Goal: Task Accomplishment & Management: Complete application form

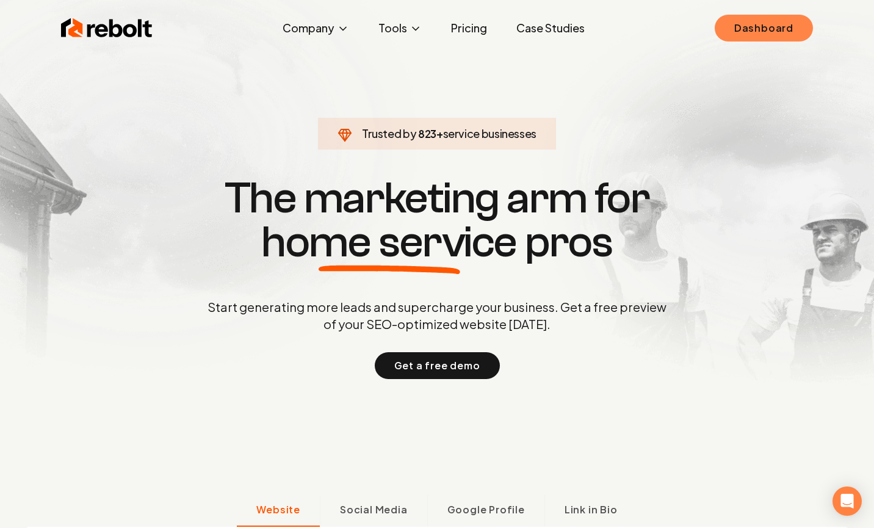
click at [738, 24] on link "Dashboard" at bounding box center [763, 28] width 98 height 27
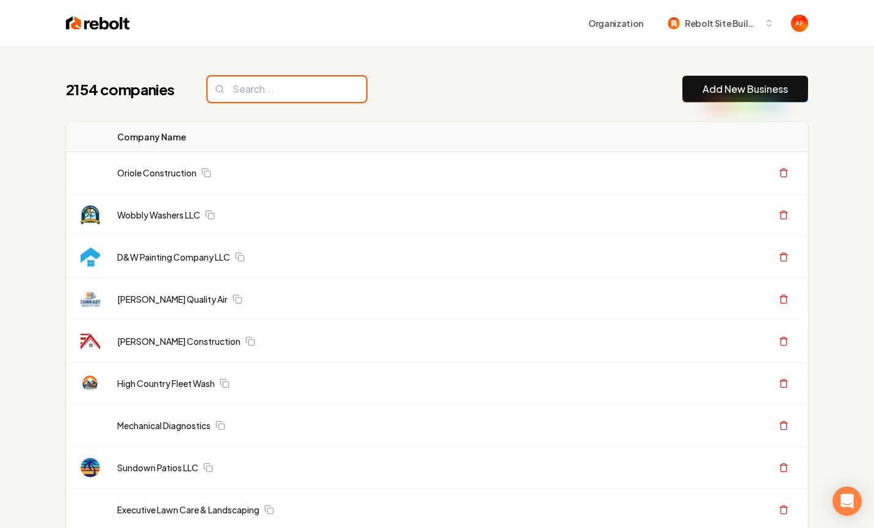
click at [314, 86] on input "search" at bounding box center [286, 89] width 159 height 26
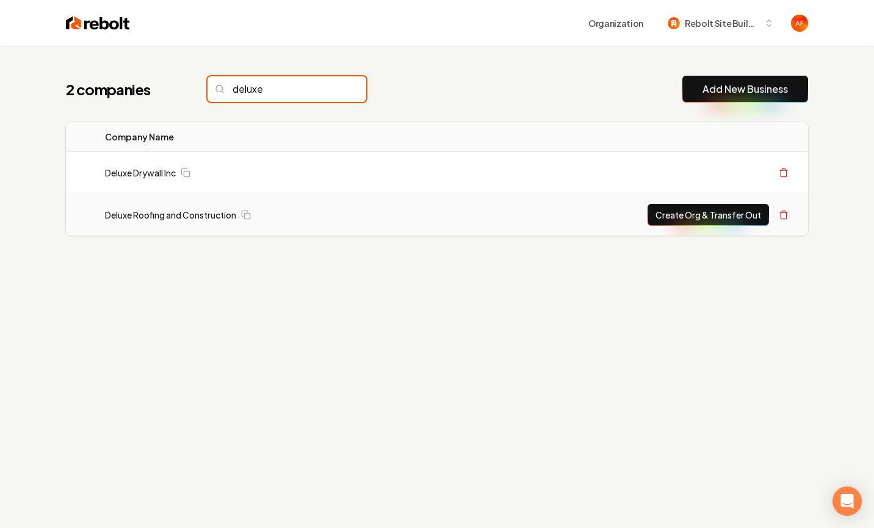
type input "deluxe"
click at [684, 224] on button "Create Org & Transfer Out" at bounding box center [707, 215] width 121 height 22
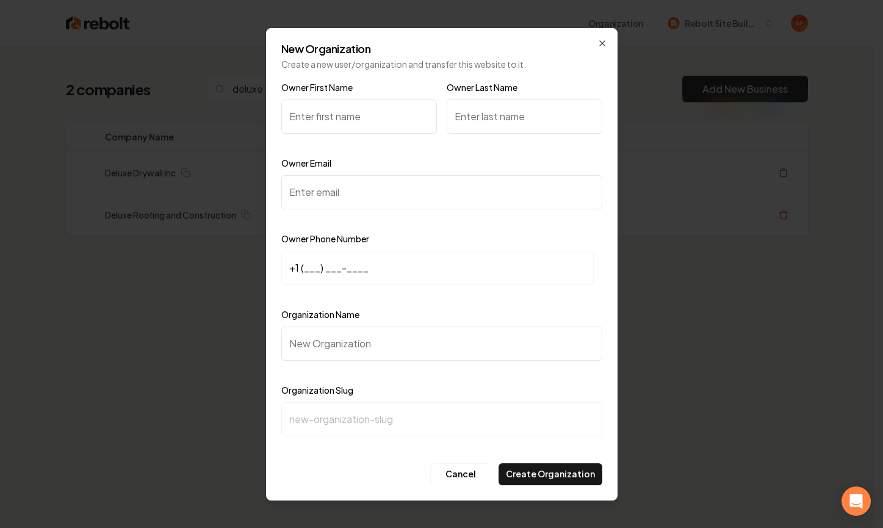
click at [289, 116] on input "Owner First Name" at bounding box center [359, 116] width 156 height 34
type input "Chad"
click at [492, 125] on input "Owner Last Name" at bounding box center [525, 116] width 156 height 34
type input "hughes"
click at [321, 207] on input "Owner Email" at bounding box center [441, 192] width 321 height 34
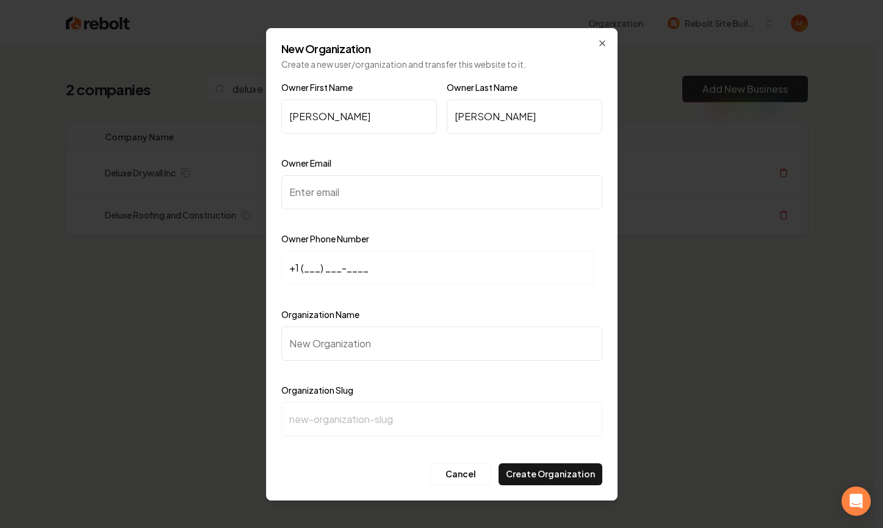
paste input "inspectorhughes@yahoo.com"
type input "inspectorhughes@yahoo.com"
click at [302, 270] on input "+1 (___) ___-____" at bounding box center [437, 268] width 312 height 34
paste input "817) 247-8628"
type input "+1 (817) 247-8628"
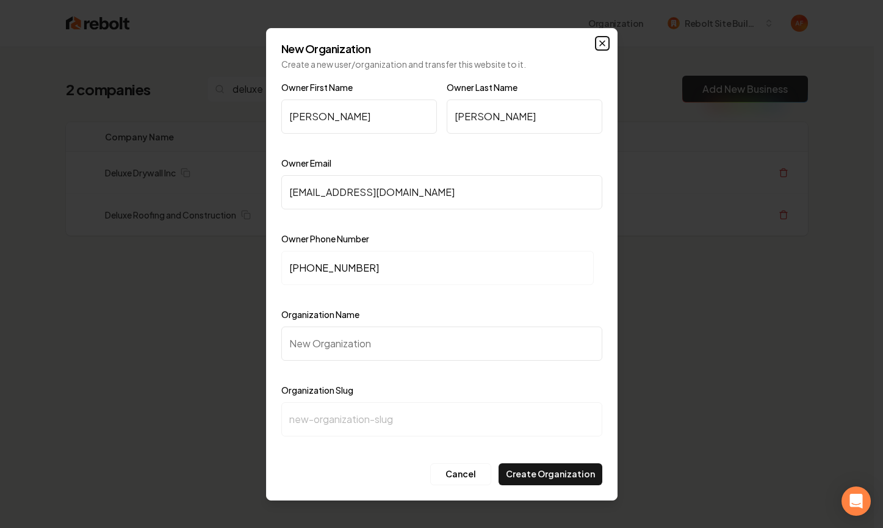
click at [603, 40] on icon "button" at bounding box center [602, 43] width 10 height 10
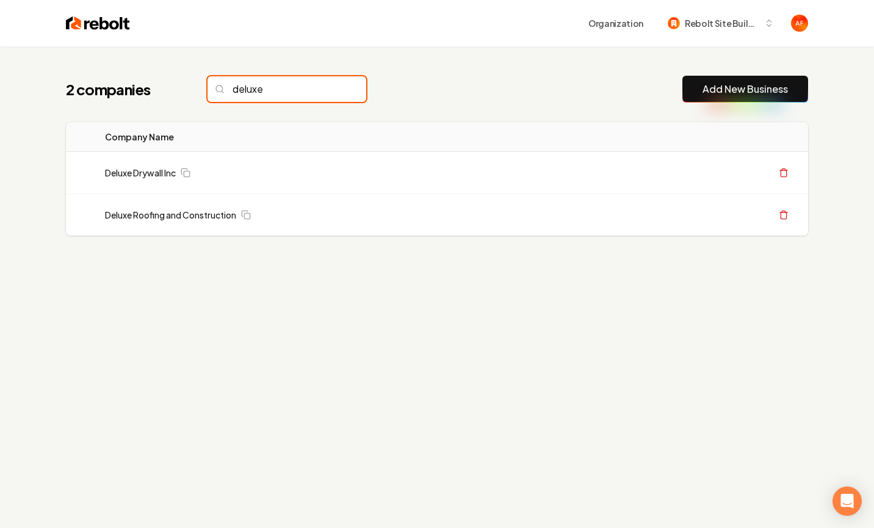
click at [288, 86] on input "deluxe" at bounding box center [286, 89] width 159 height 26
click at [331, 90] on input "deluxe" at bounding box center [286, 89] width 159 height 26
click at [328, 82] on input "deluxe" at bounding box center [286, 89] width 159 height 26
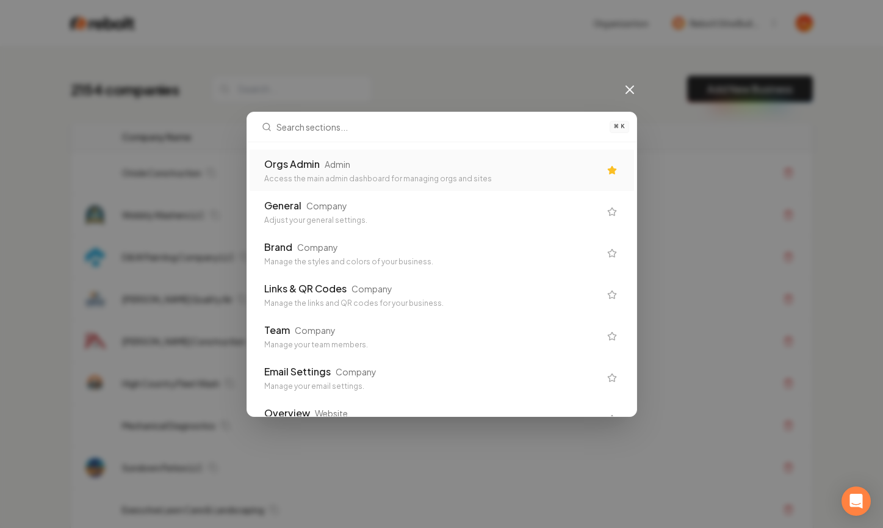
click at [379, 162] on div "Orgs Admin Admin" at bounding box center [432, 164] width 336 height 15
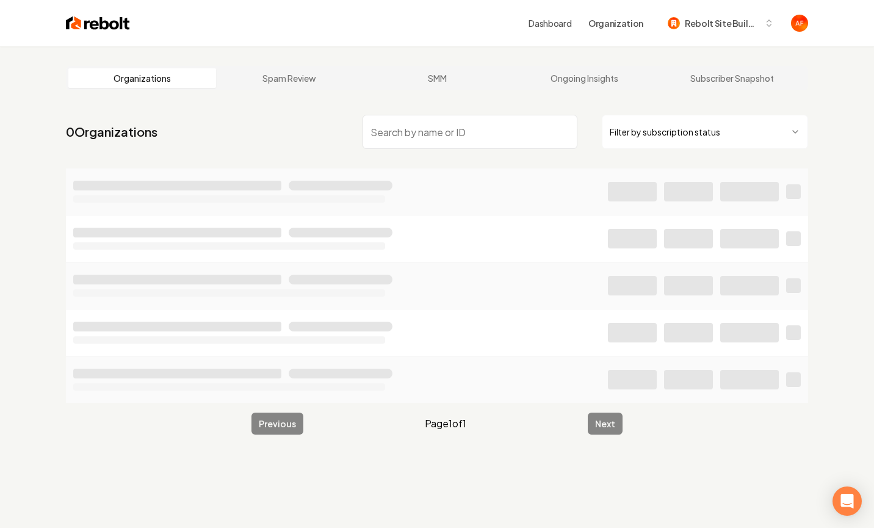
click at [376, 131] on input "search" at bounding box center [469, 132] width 215 height 34
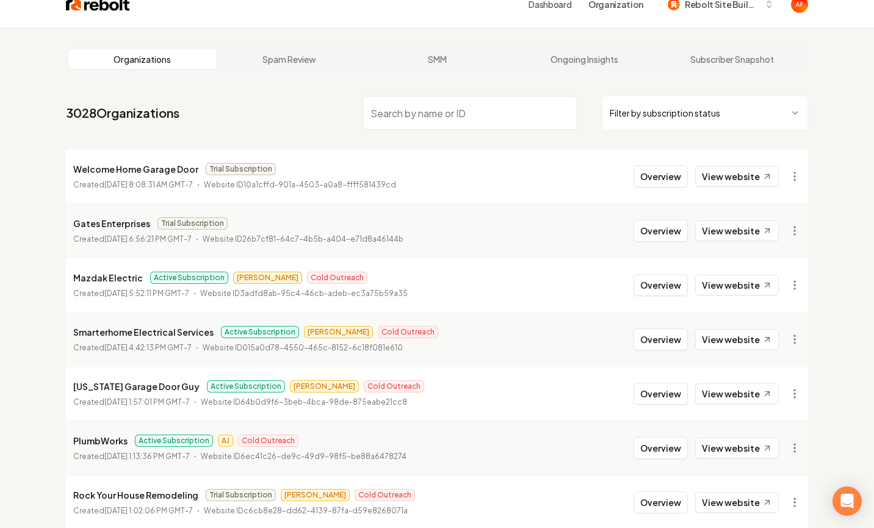
scroll to position [20, 0]
click at [741, 284] on link "View website" at bounding box center [737, 284] width 84 height 21
click at [705, 174] on link "View website" at bounding box center [737, 175] width 84 height 21
click at [725, 236] on link "View website" at bounding box center [737, 230] width 84 height 21
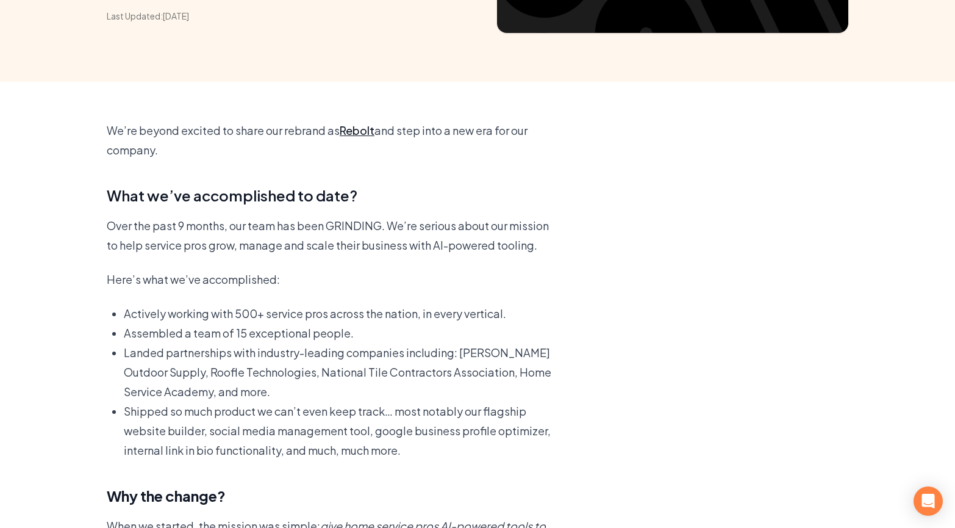
scroll to position [218, 0]
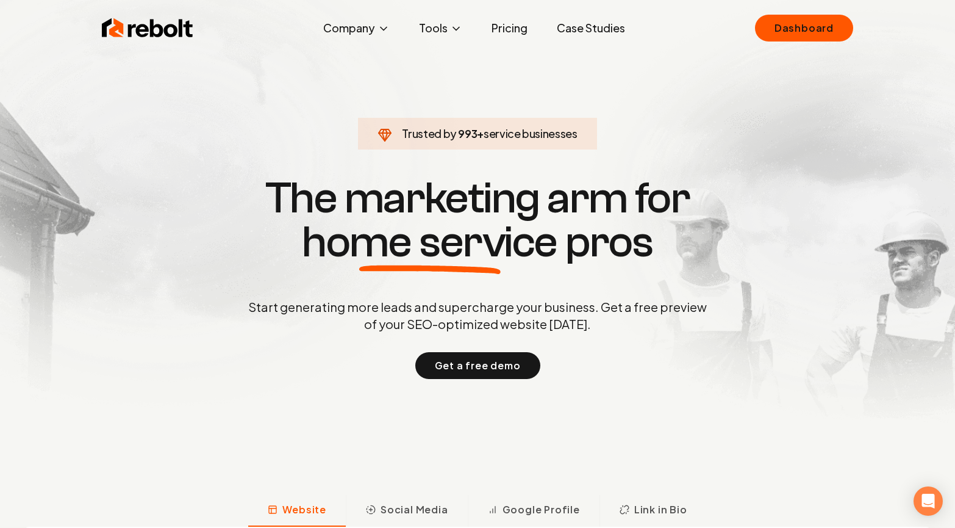
click at [312, 239] on span "home service" at bounding box center [430, 242] width 256 height 44
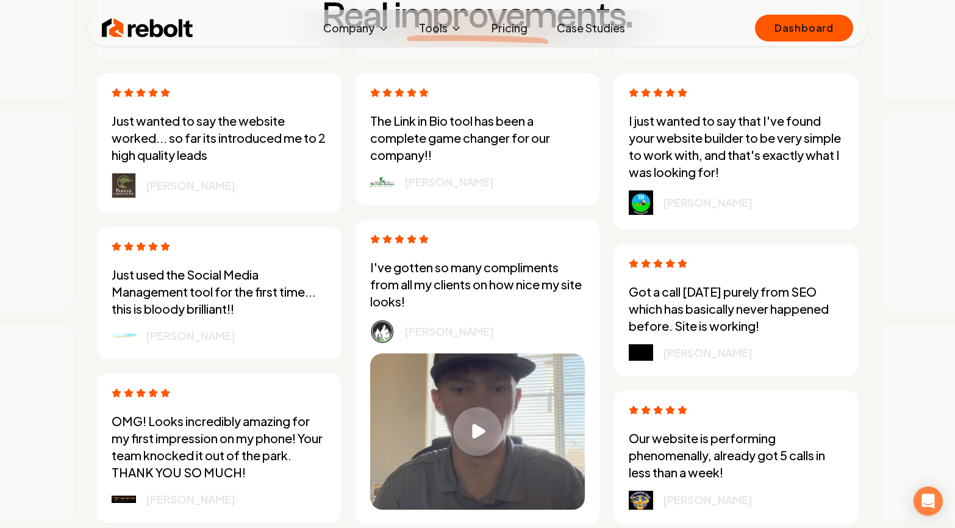
scroll to position [3306, 0]
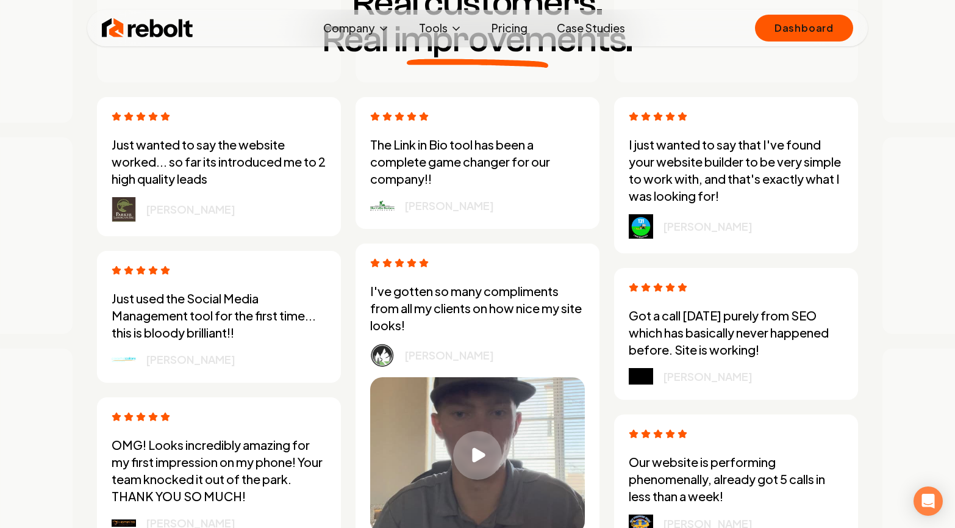
click at [734, 83] on div "Real customers. Real improvements. Just wanted to say the website worked... so …" at bounding box center [477, 392] width 800 height 932
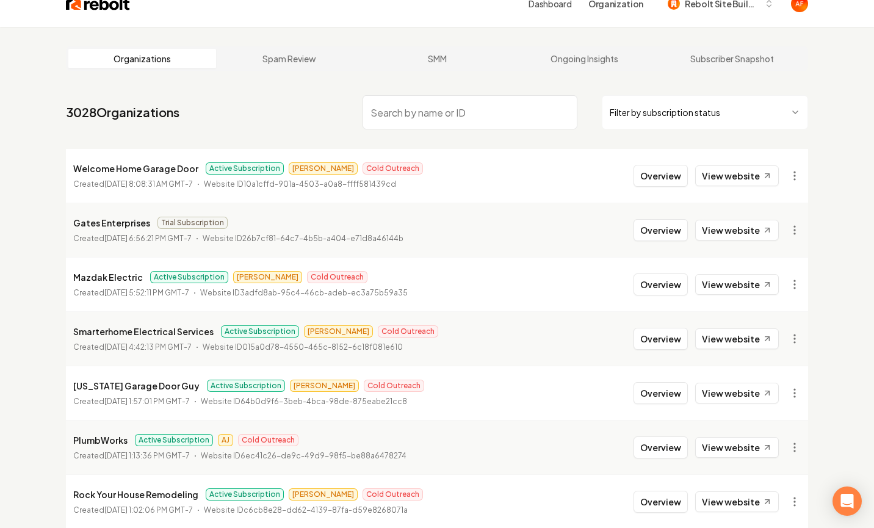
click at [403, 110] on input "search" at bounding box center [469, 112] width 215 height 34
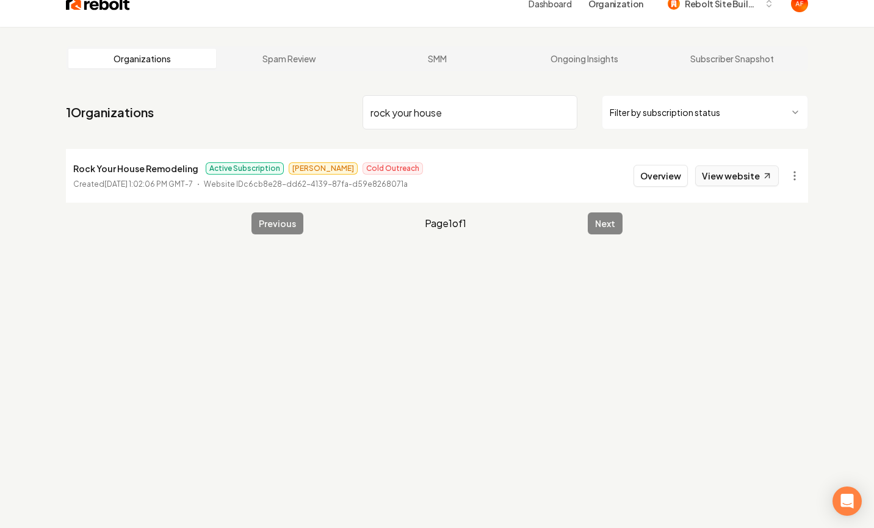
type input "rock your house"
click at [739, 178] on link "View website" at bounding box center [737, 175] width 84 height 21
click at [418, 110] on input "rock your house" at bounding box center [469, 112] width 215 height 34
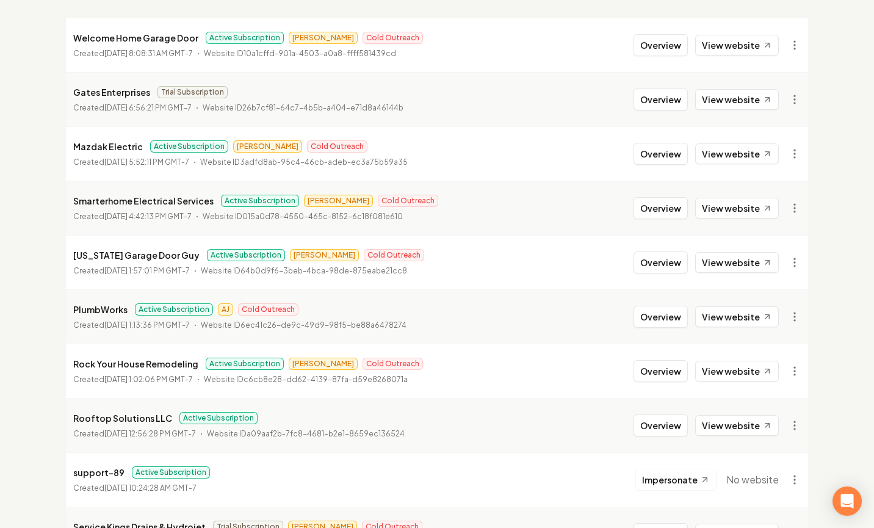
scroll to position [190, 0]
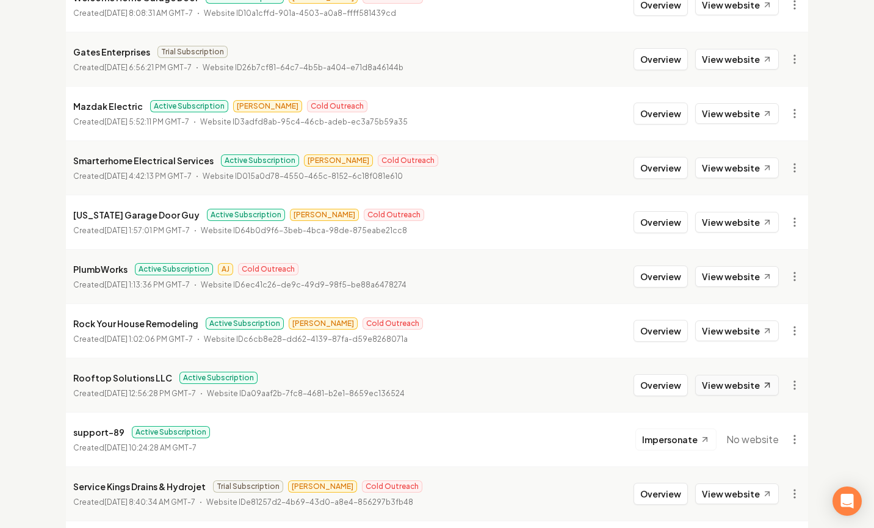
click at [721, 382] on link "View website" at bounding box center [737, 385] width 84 height 21
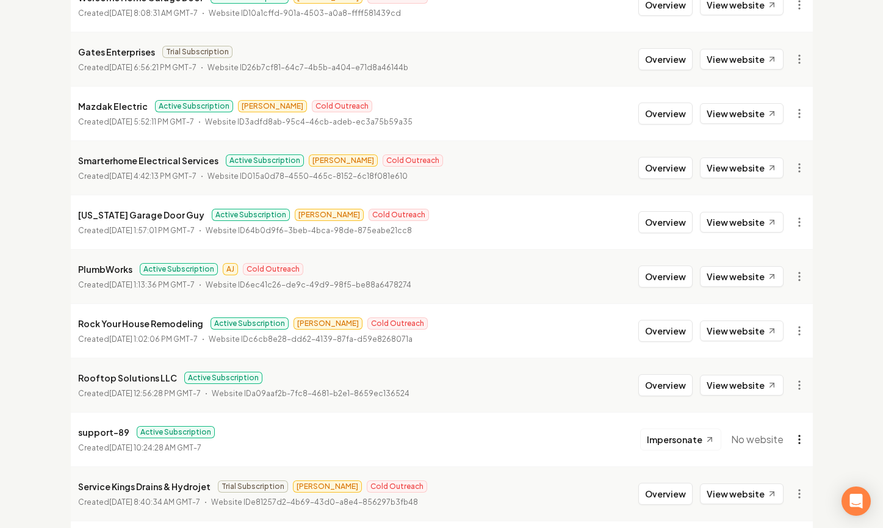
click at [795, 337] on html "Dashboard Organization Rebolt Site Builder Organizations Spam Review SMM Ongoin…" at bounding box center [441, 74] width 883 height 528
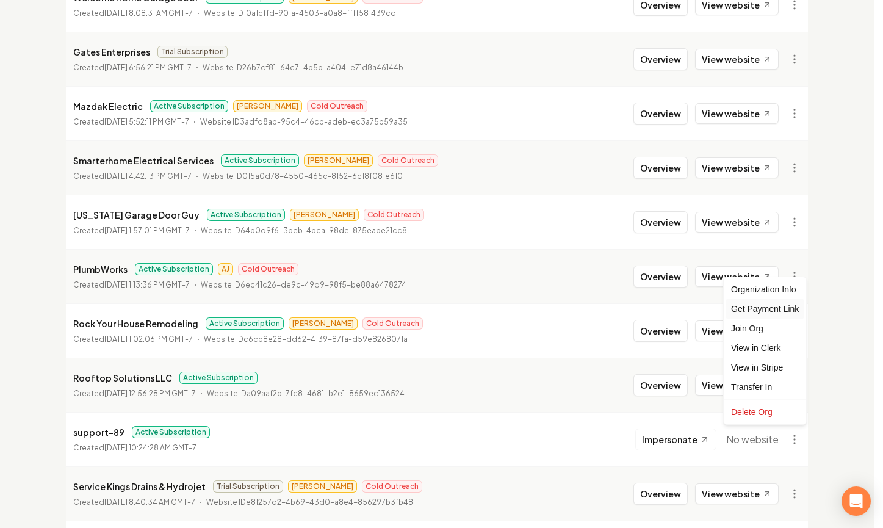
click at [753, 308] on div "Get Payment Link" at bounding box center [764, 309] width 77 height 20
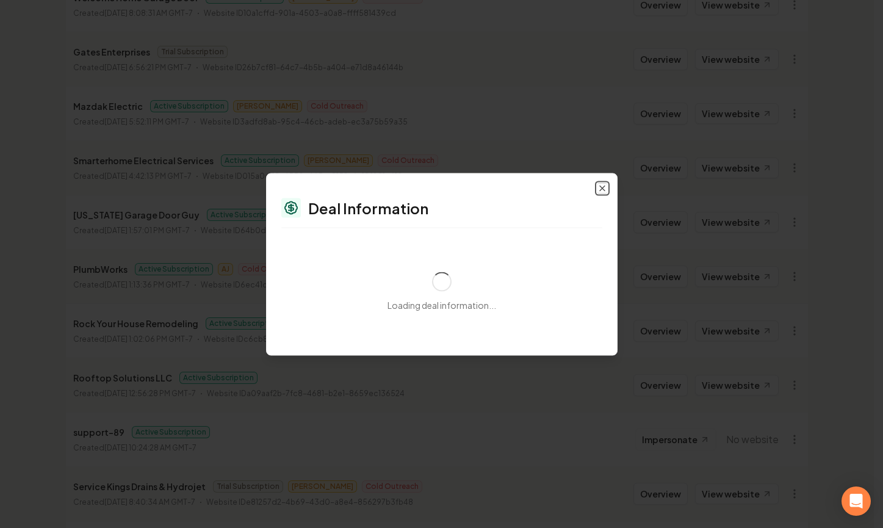
select select "**********"
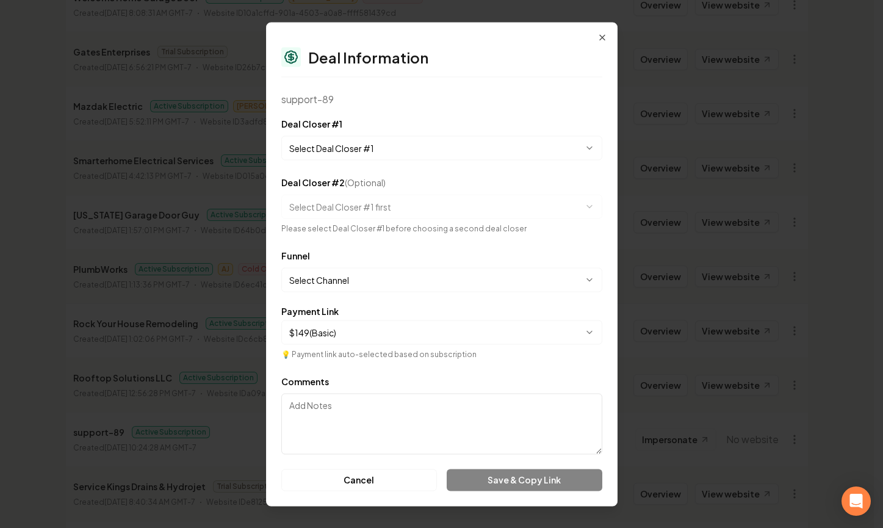
click at [398, 150] on body "Dashboard Organization Rebolt Site Builder Organizations Spam Review SMM Ongoin…" at bounding box center [437, 74] width 874 height 528
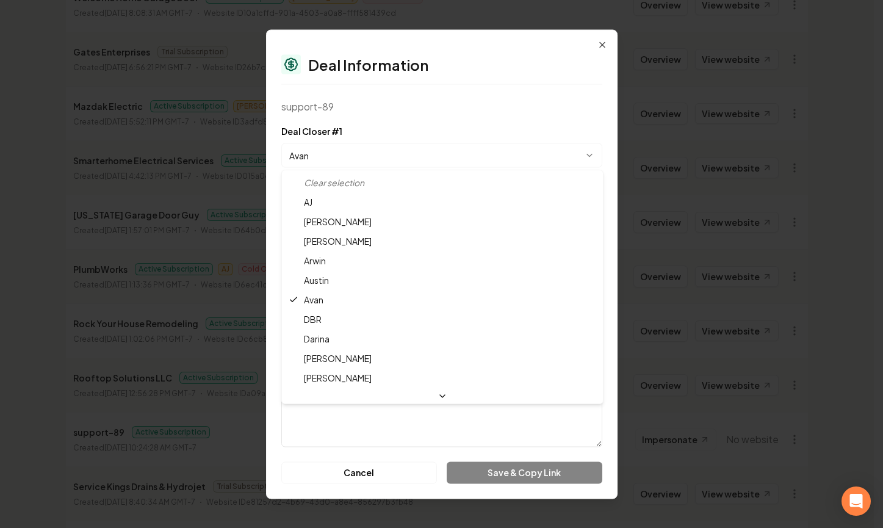
click at [366, 160] on body "Dashboard Organization Rebolt Site Builder Organizations Spam Review SMM Ongoin…" at bounding box center [437, 74] width 874 height 528
select select "**********"
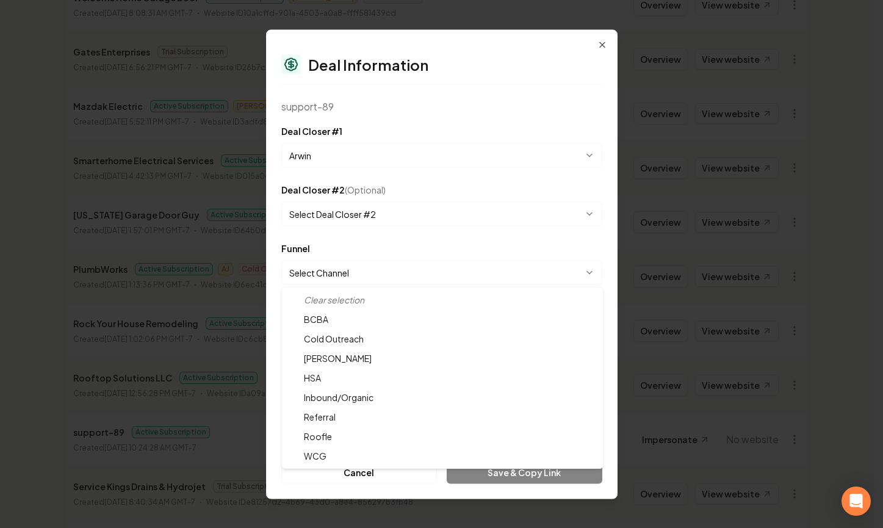
click at [340, 284] on body "Dashboard Organization Rebolt Site Builder Organizations Spam Review SMM Ongoin…" at bounding box center [437, 74] width 874 height 528
select select "**********"
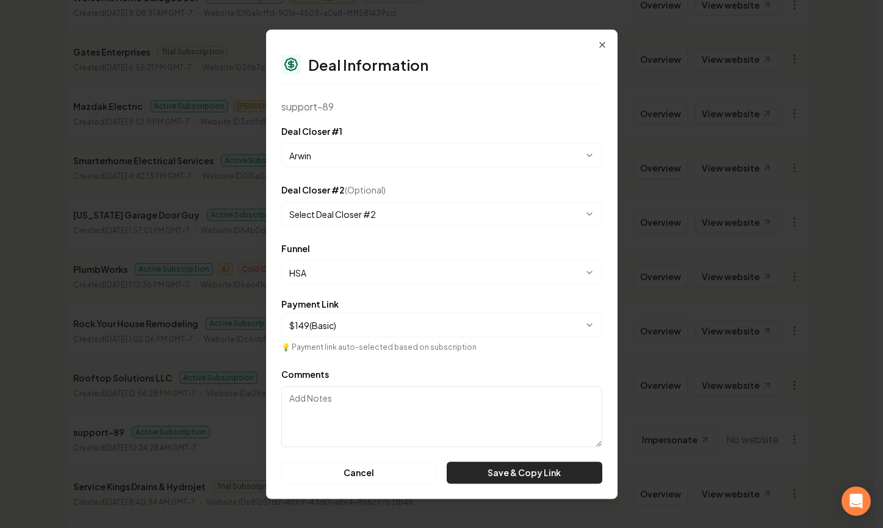
click at [500, 476] on button "Save & Copy Link" at bounding box center [524, 472] width 155 height 22
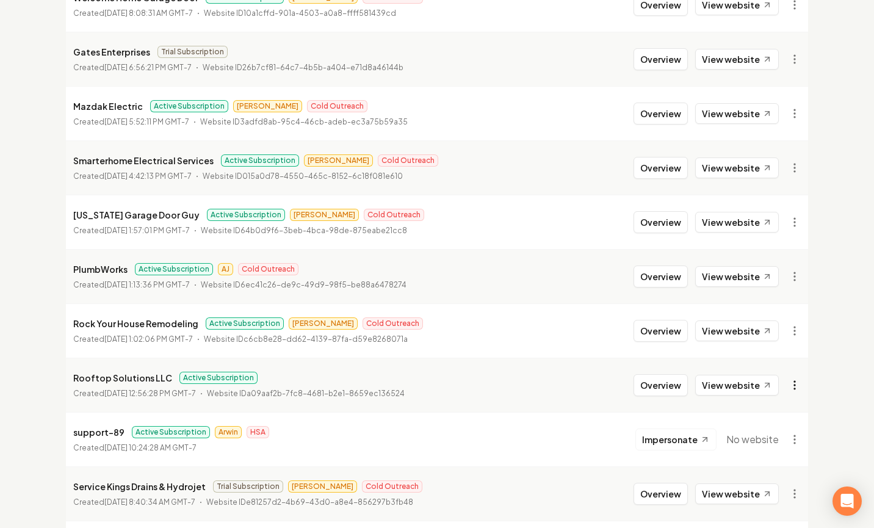
click at [793, 337] on html "Dashboard Organization Rebolt Site Builder Organizations Spam Review SMM Ongoin…" at bounding box center [437, 74] width 874 height 528
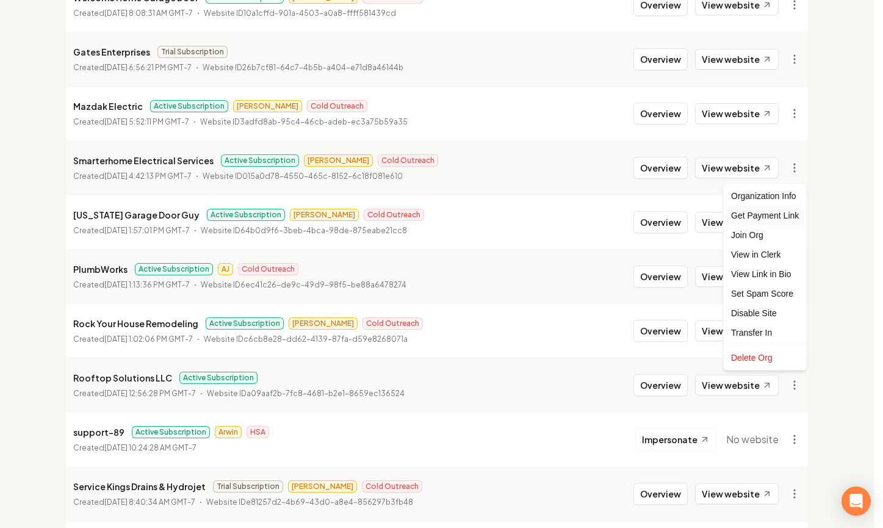
click at [756, 218] on div "Get Payment Link" at bounding box center [764, 216] width 77 height 20
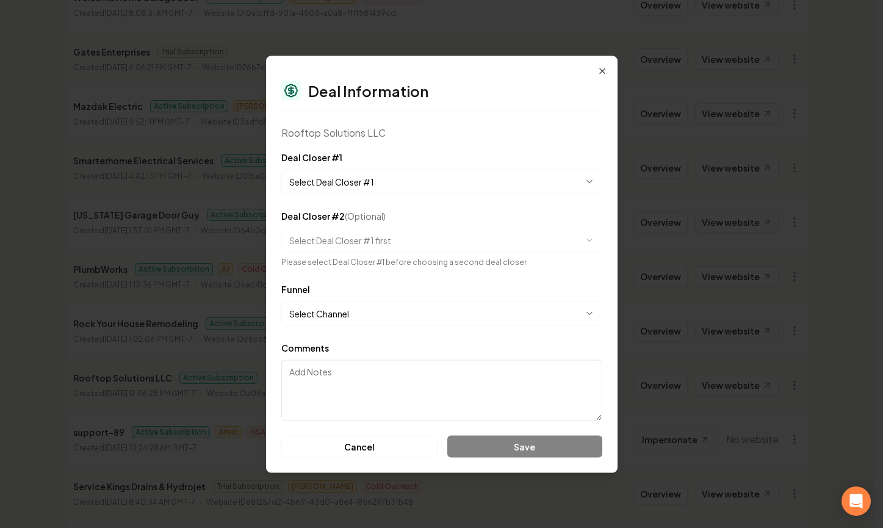
drag, startPoint x: 448, startPoint y: 148, endPoint x: 434, endPoint y: 173, distance: 28.5
click at [448, 148] on div "**********" at bounding box center [441, 264] width 351 height 417
click at [433, 173] on body "Dashboard Organization Rebolt Site Builder Organizations Spam Review SMM Ongoin…" at bounding box center [437, 74] width 874 height 528
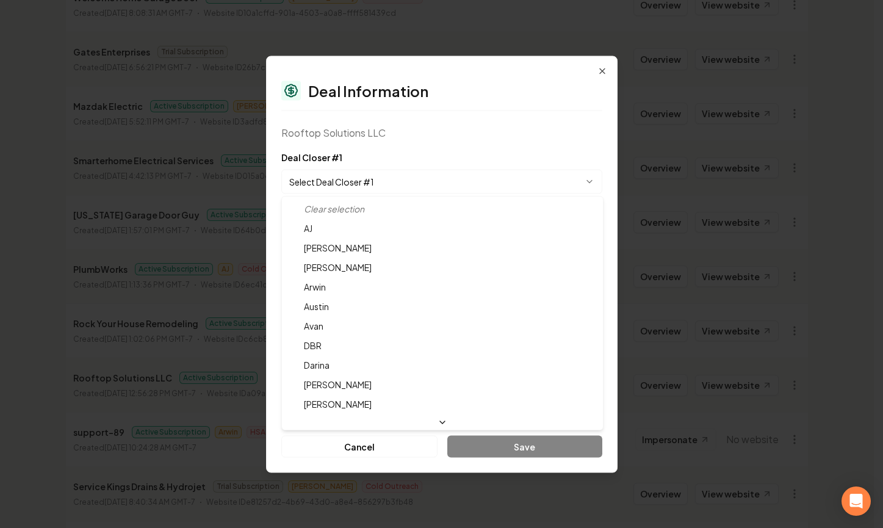
select select "**********"
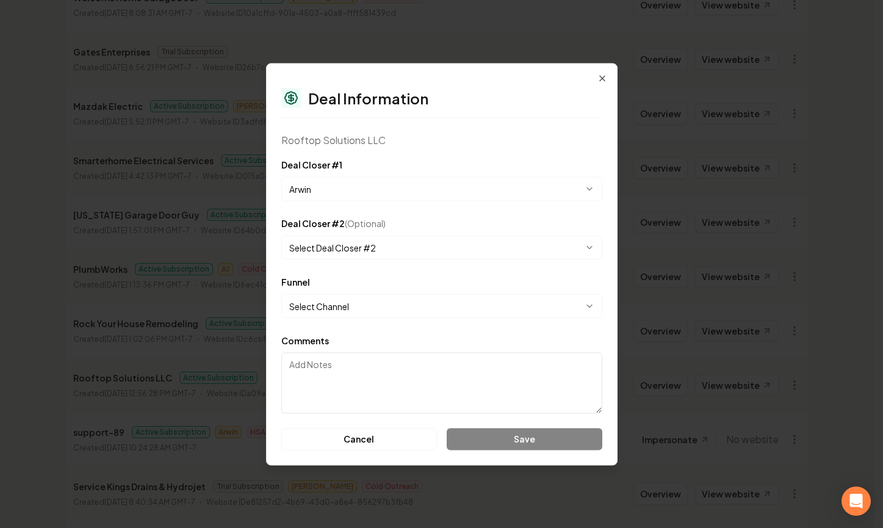
click at [376, 238] on body "Dashboard Organization Rebolt Site Builder Organizations Spam Review SMM Ongoin…" at bounding box center [437, 74] width 874 height 528
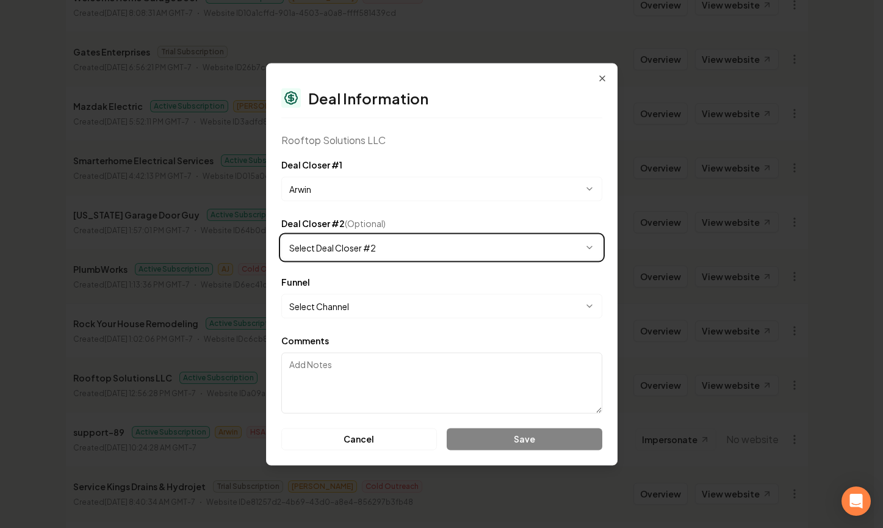
click at [384, 228] on body "Dashboard Organization Rebolt Site Builder Organizations Spam Review SMM Ongoin…" at bounding box center [437, 74] width 874 height 528
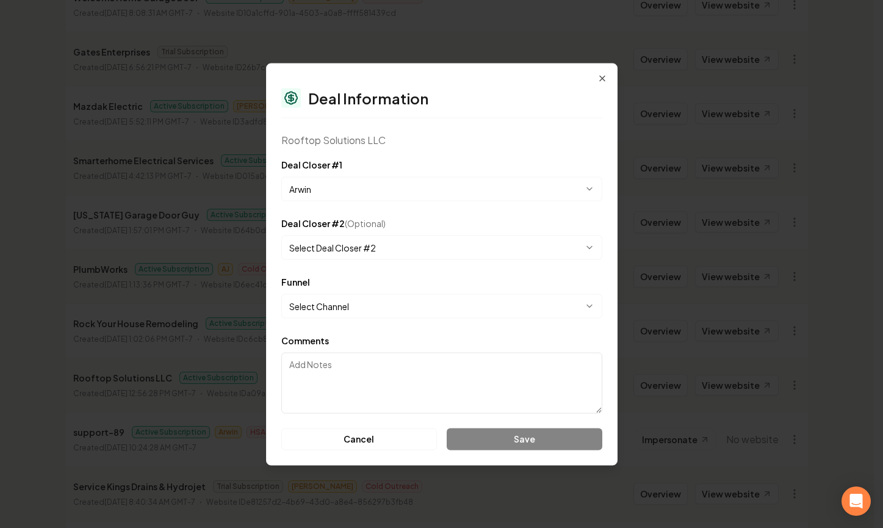
click at [353, 317] on body "Dashboard Organization Rebolt Site Builder Organizations Spam Review SMM Ongoin…" at bounding box center [437, 74] width 874 height 528
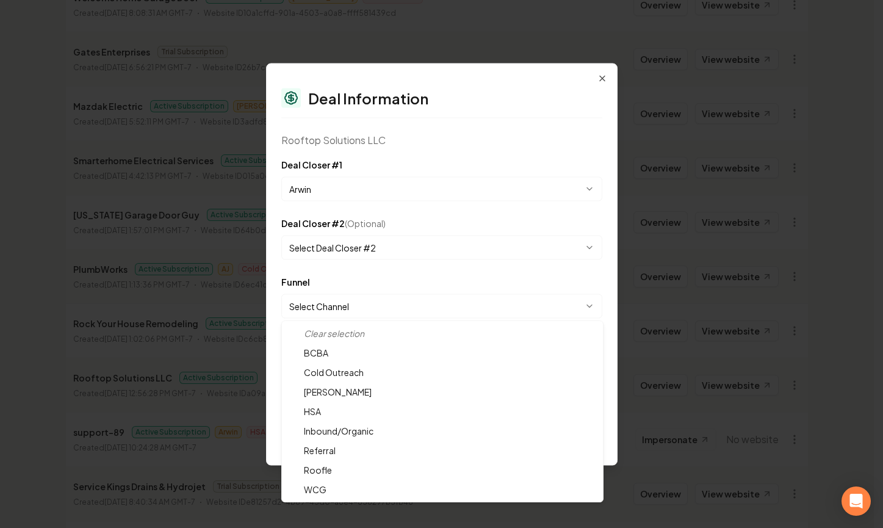
select select "**********"
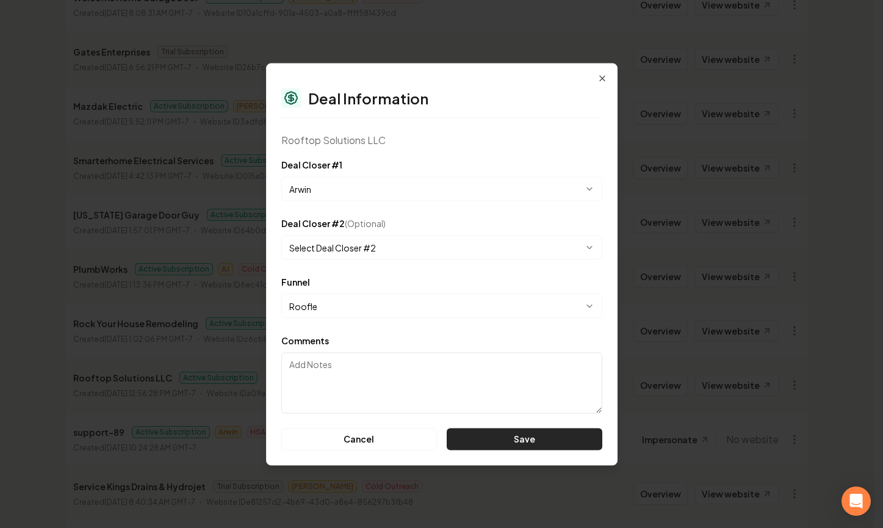
click at [530, 447] on button "Save" at bounding box center [524, 439] width 155 height 22
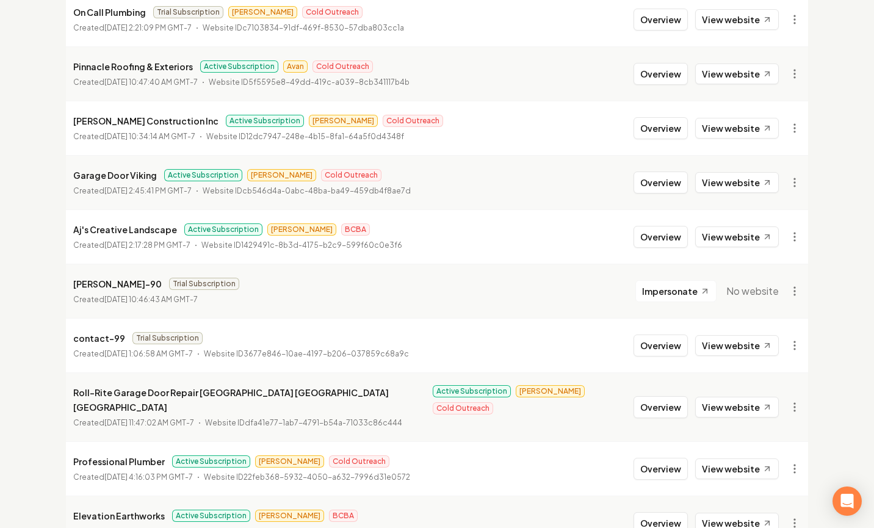
scroll to position [1319, 0]
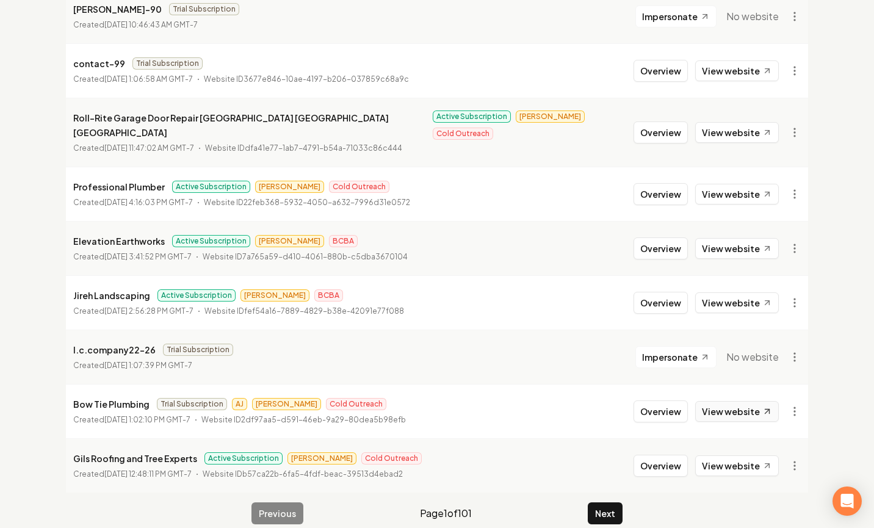
click at [750, 401] on link "View website" at bounding box center [737, 411] width 84 height 21
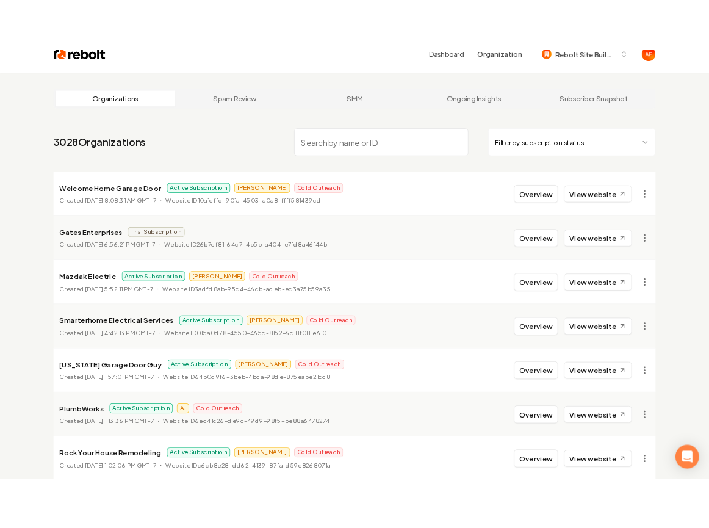
scroll to position [0, 0]
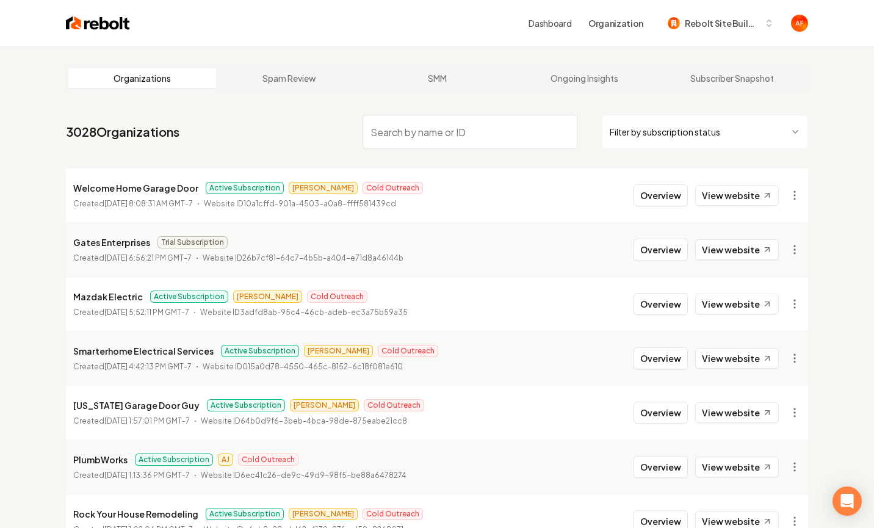
click at [748, 138] on html "Dashboard Organization Rebolt Site Builder Organizations Spam Review SMM Ongoin…" at bounding box center [437, 264] width 874 height 528
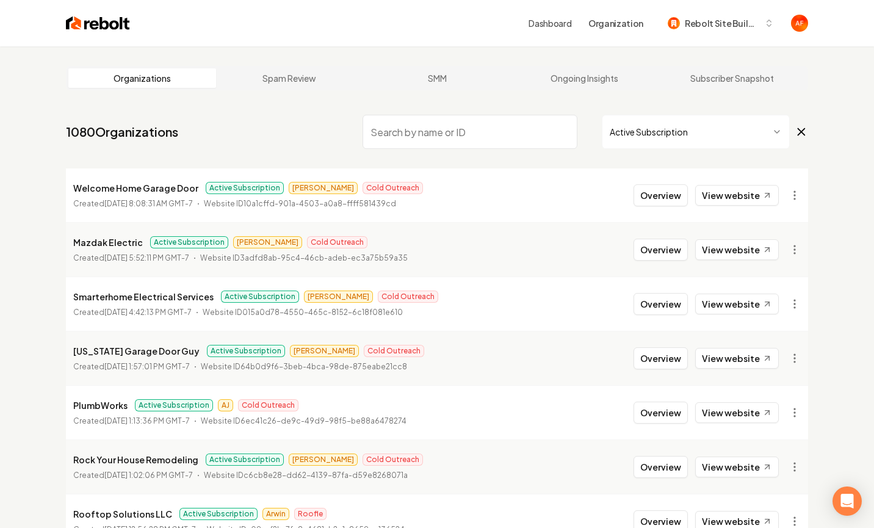
click at [211, 113] on nav "1080 Organizations Active Subscription" at bounding box center [437, 137] width 742 height 54
click at [748, 250] on link "View website" at bounding box center [737, 249] width 84 height 21
click at [751, 195] on link "View website" at bounding box center [737, 195] width 84 height 21
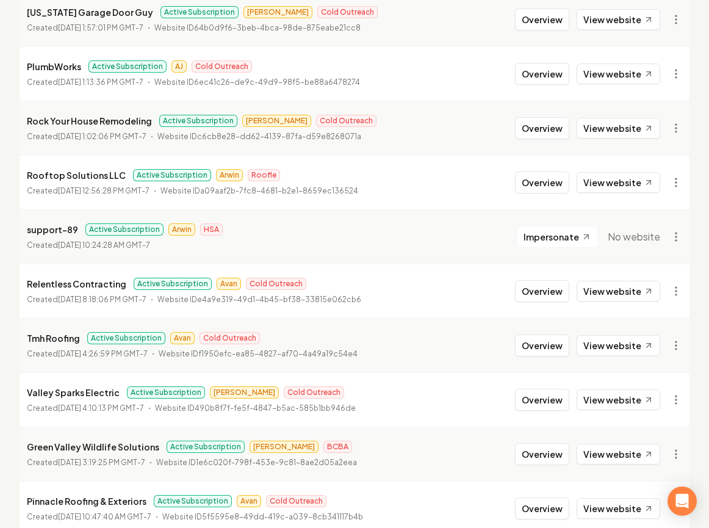
scroll to position [378, 0]
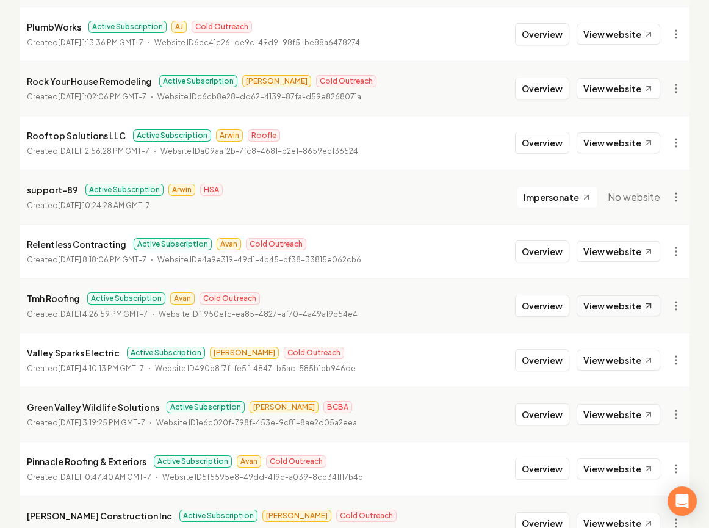
click at [608, 308] on link "View website" at bounding box center [618, 305] width 84 height 21
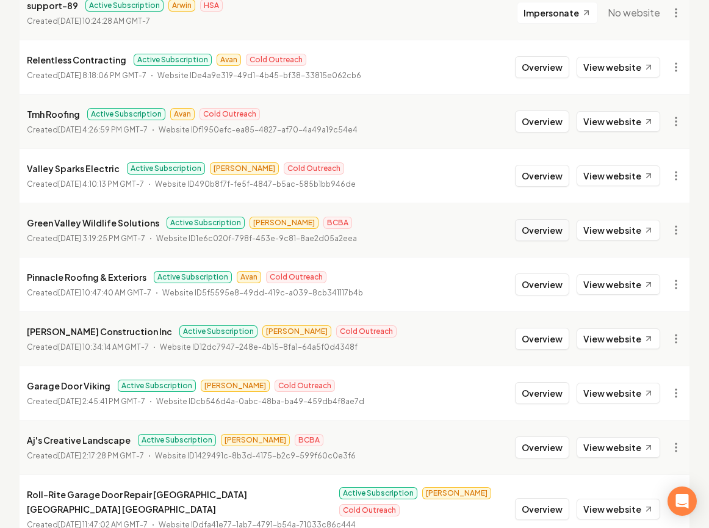
scroll to position [584, 0]
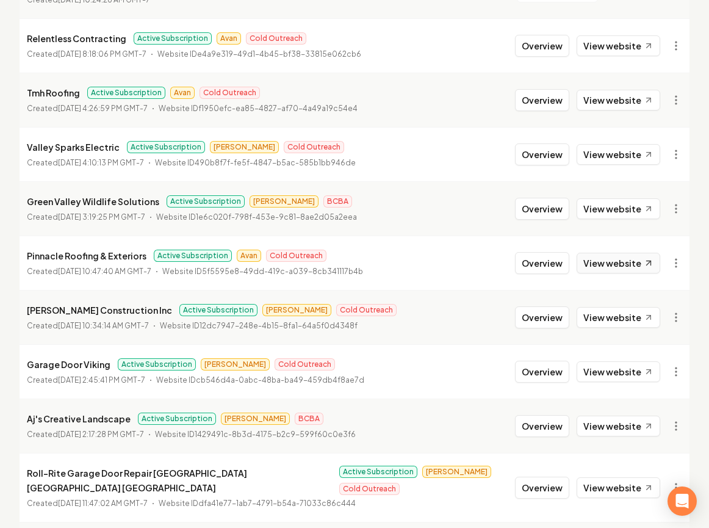
click at [626, 260] on link "View website" at bounding box center [618, 263] width 84 height 21
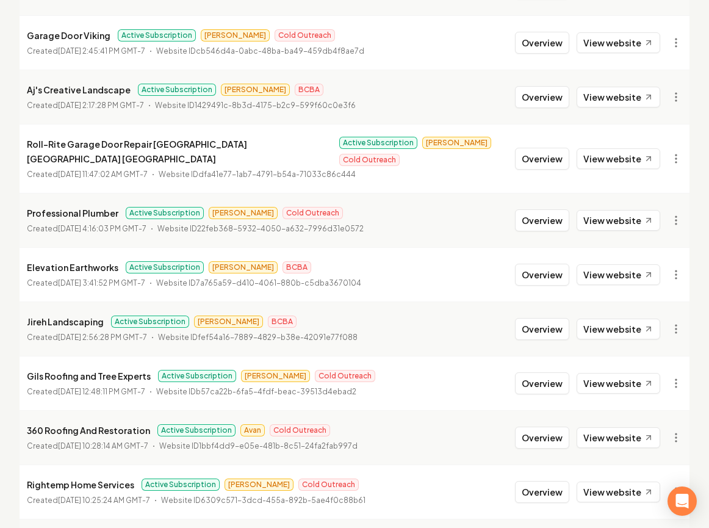
scroll to position [1125, 0]
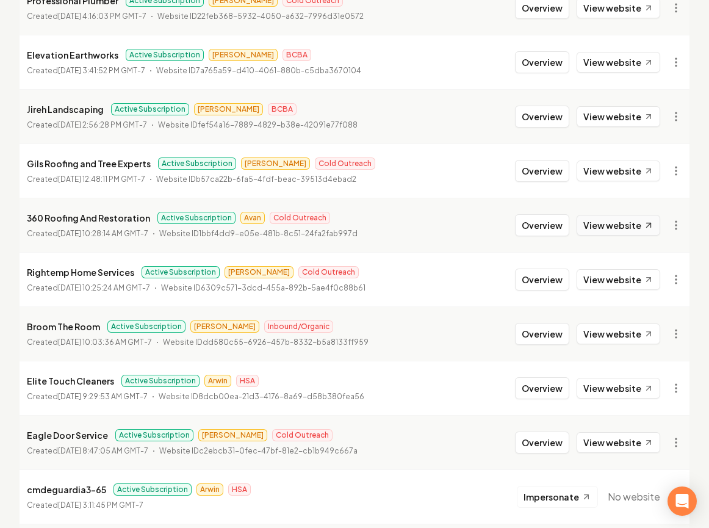
click at [620, 215] on link "View website" at bounding box center [618, 225] width 84 height 21
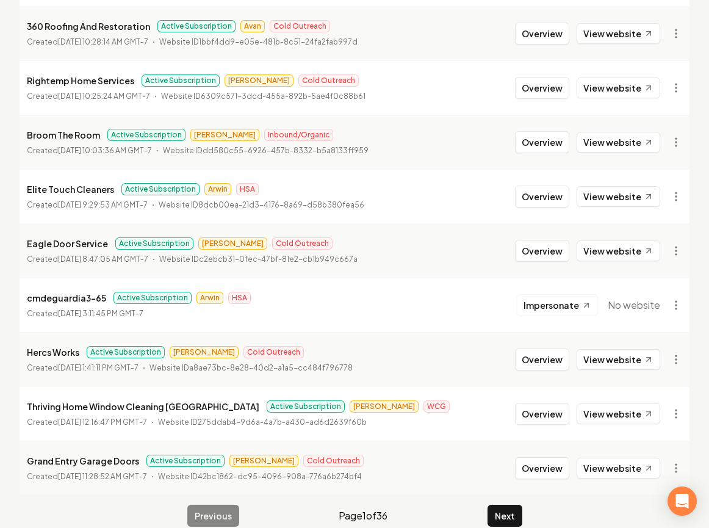
scroll to position [1320, 0]
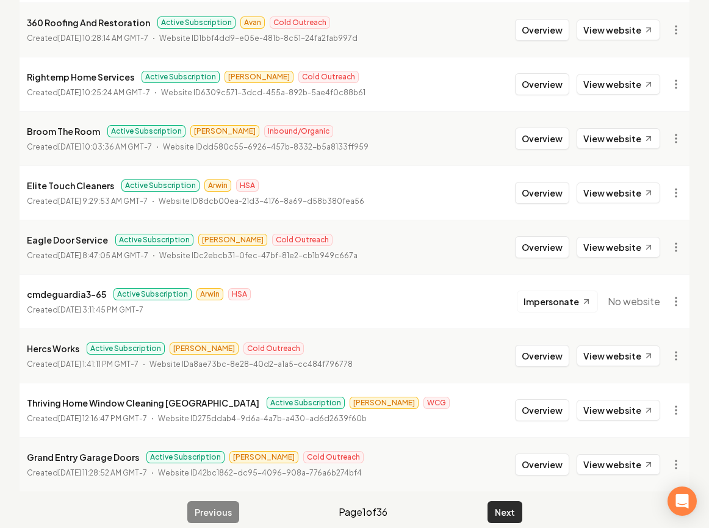
click at [513, 506] on button "Next" at bounding box center [504, 512] width 35 height 22
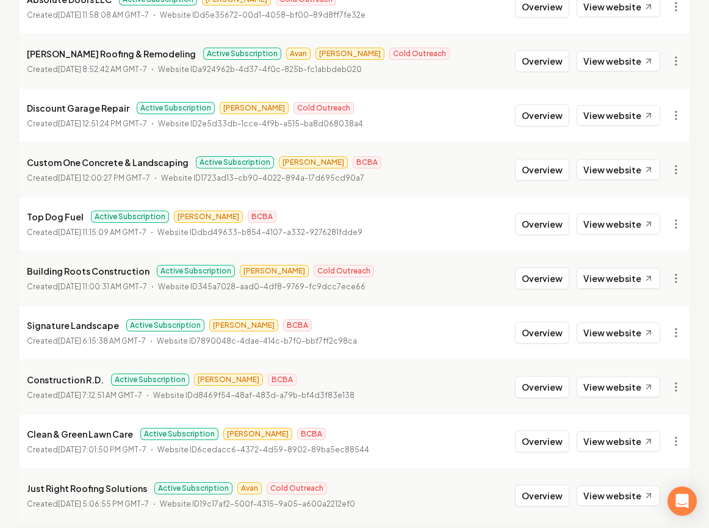
scroll to position [1294, 0]
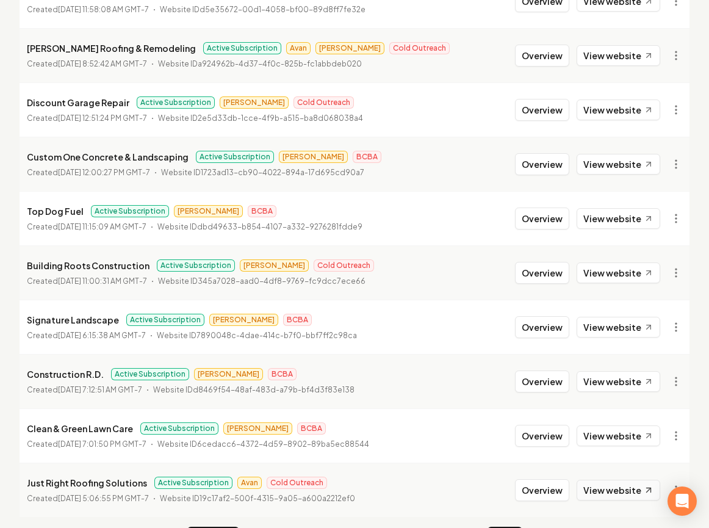
click at [607, 479] on link "View website" at bounding box center [618, 489] width 84 height 21
click at [523, 479] on button "Overview" at bounding box center [542, 490] width 54 height 22
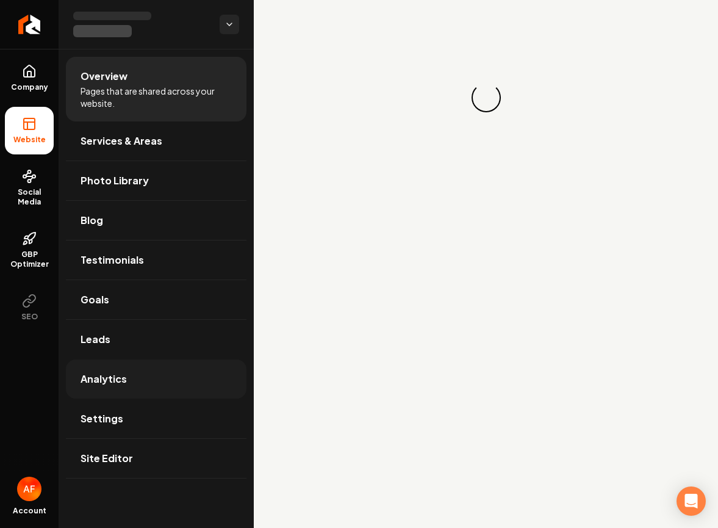
click at [160, 394] on link "Analytics" at bounding box center [156, 378] width 181 height 39
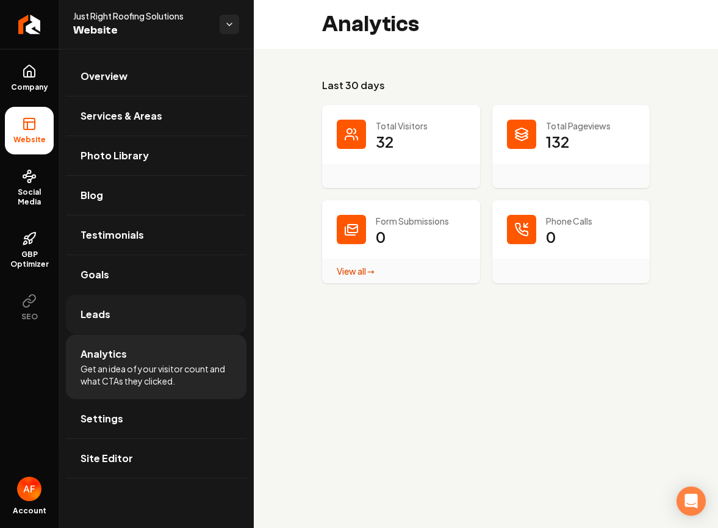
click at [151, 309] on link "Leads" at bounding box center [156, 314] width 181 height 39
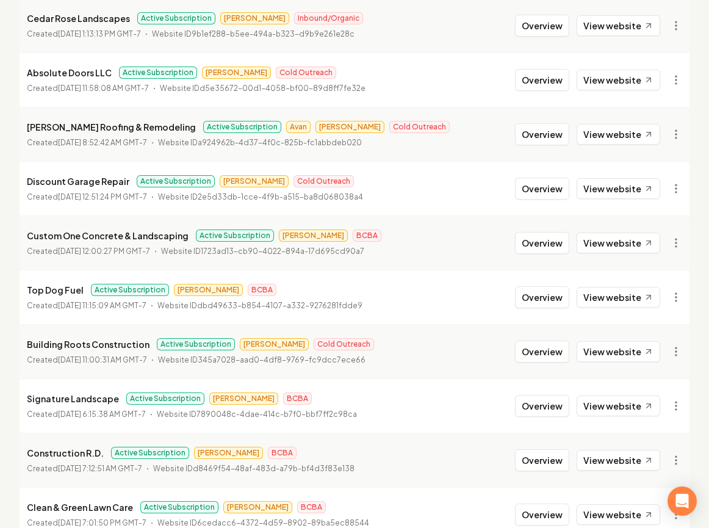
scroll to position [1320, 0]
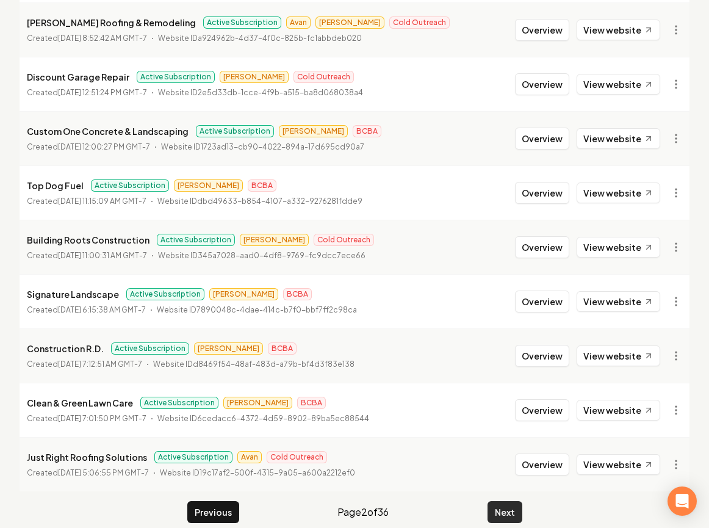
click at [509, 501] on button "Next" at bounding box center [504, 512] width 35 height 22
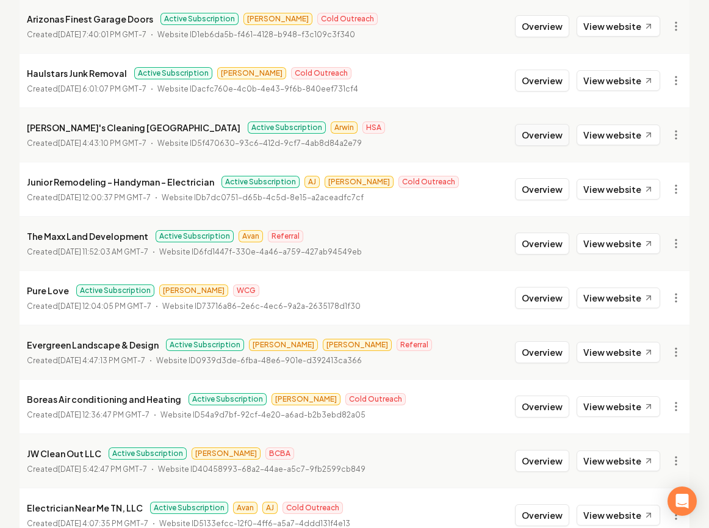
scroll to position [722, 0]
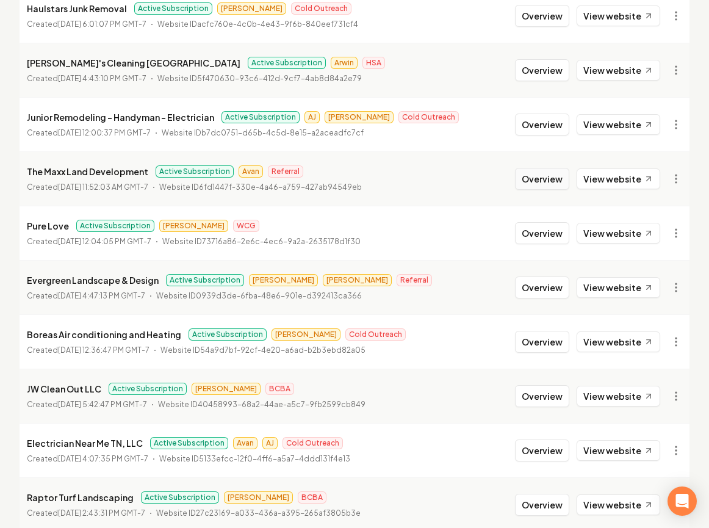
click at [564, 183] on button "Overview" at bounding box center [542, 179] width 54 height 22
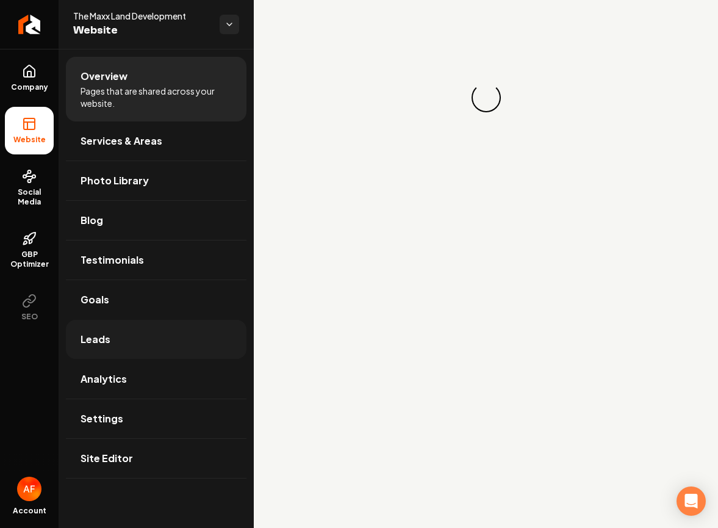
click at [181, 354] on link "Leads" at bounding box center [156, 339] width 181 height 39
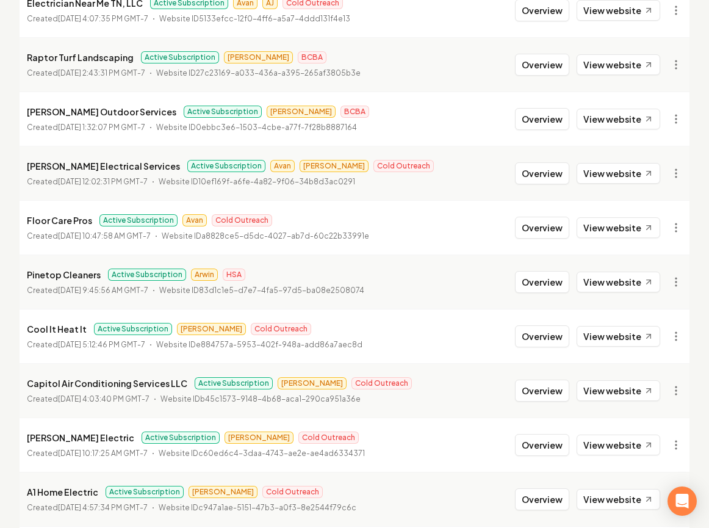
scroll to position [1320, 0]
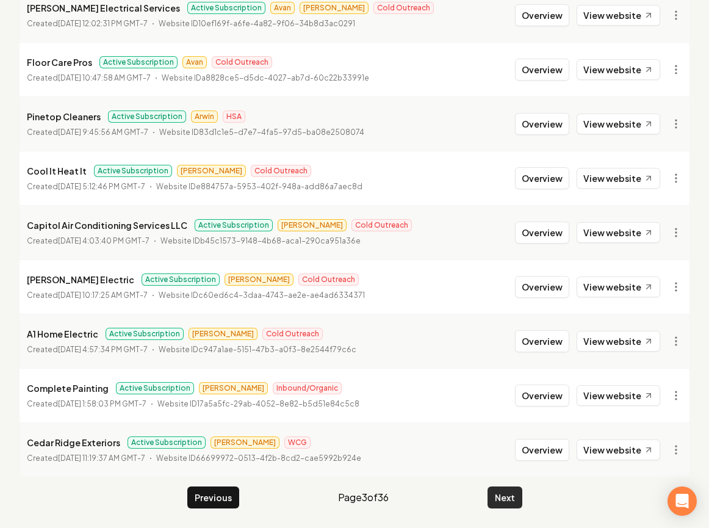
click at [512, 493] on button "Next" at bounding box center [504, 497] width 35 height 22
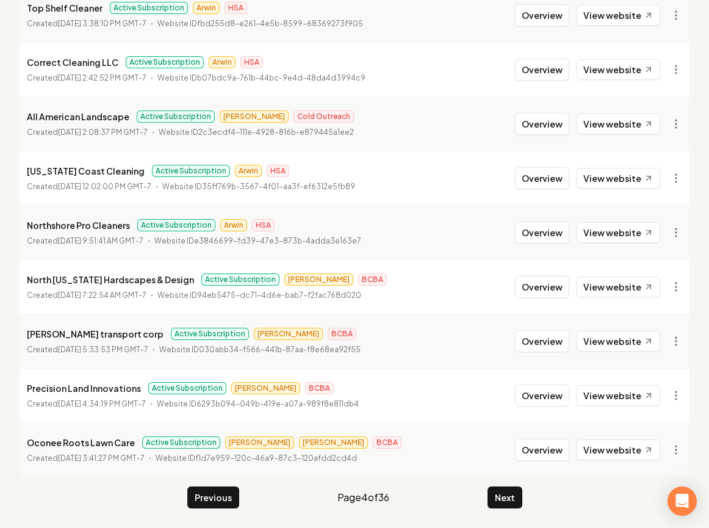
scroll to position [689, 0]
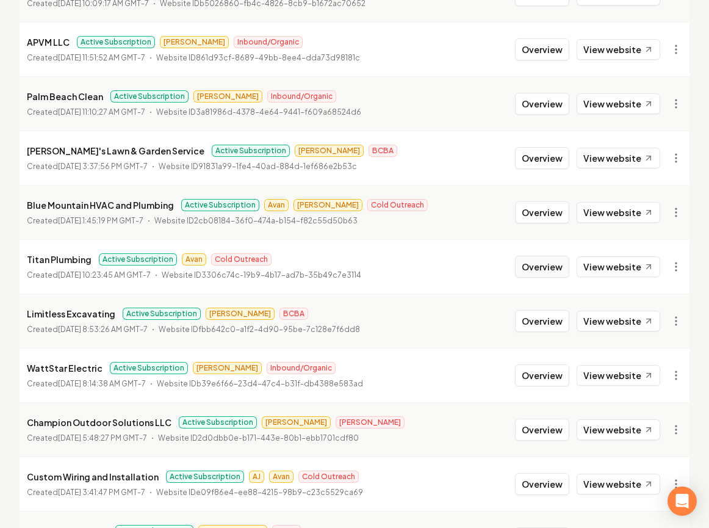
click at [565, 264] on button "Overview" at bounding box center [542, 267] width 54 height 22
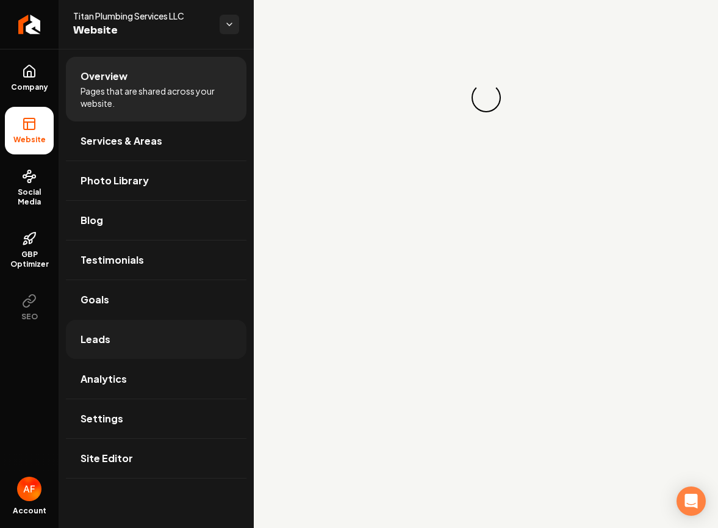
click at [187, 329] on link "Leads" at bounding box center [156, 339] width 181 height 39
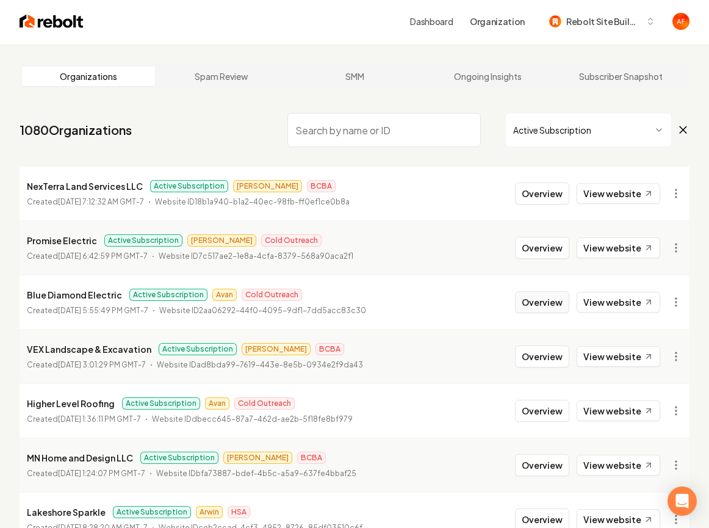
scroll to position [2, 0]
click at [553, 294] on button "Overview" at bounding box center [542, 301] width 54 height 22
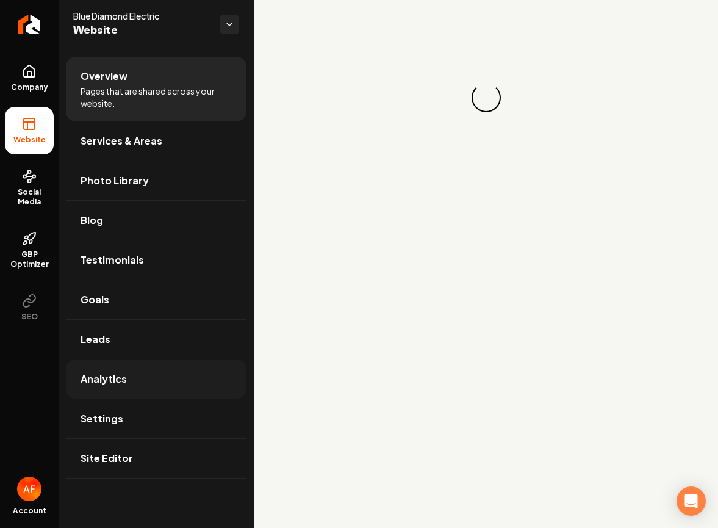
click at [160, 373] on link "Analytics" at bounding box center [156, 378] width 181 height 39
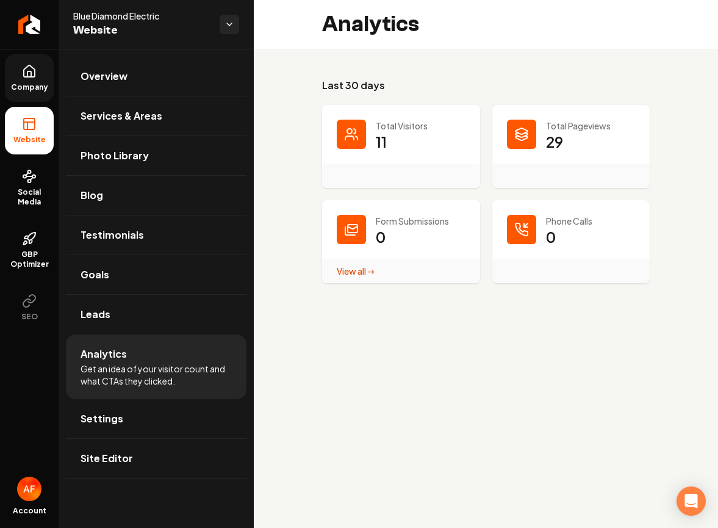
click at [41, 85] on span "Company" at bounding box center [29, 87] width 47 height 10
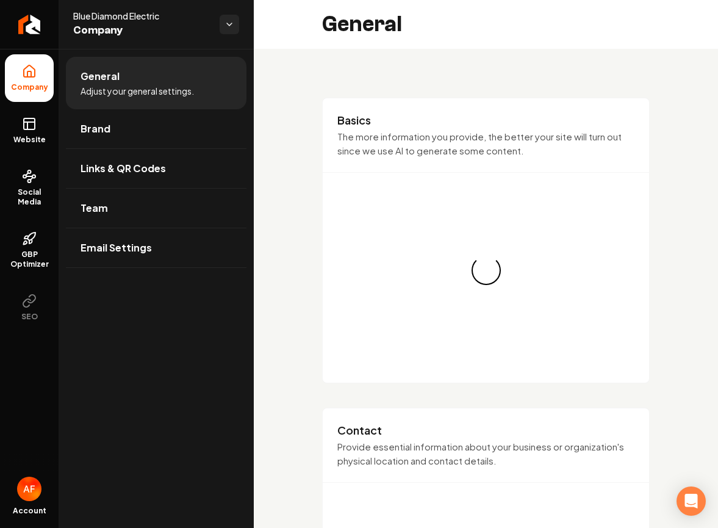
click at [38, 114] on link "Website" at bounding box center [29, 131] width 49 height 48
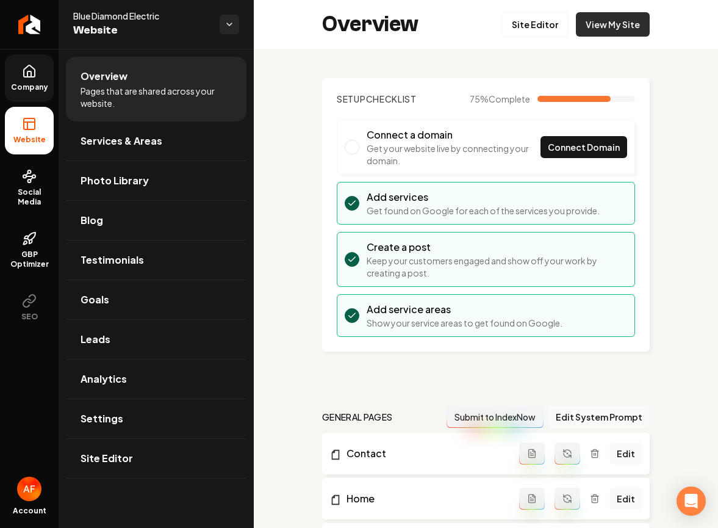
click at [617, 27] on link "View My Site" at bounding box center [613, 24] width 74 height 24
click at [31, 33] on icon "Return to dashboard" at bounding box center [30, 25] width 20 height 20
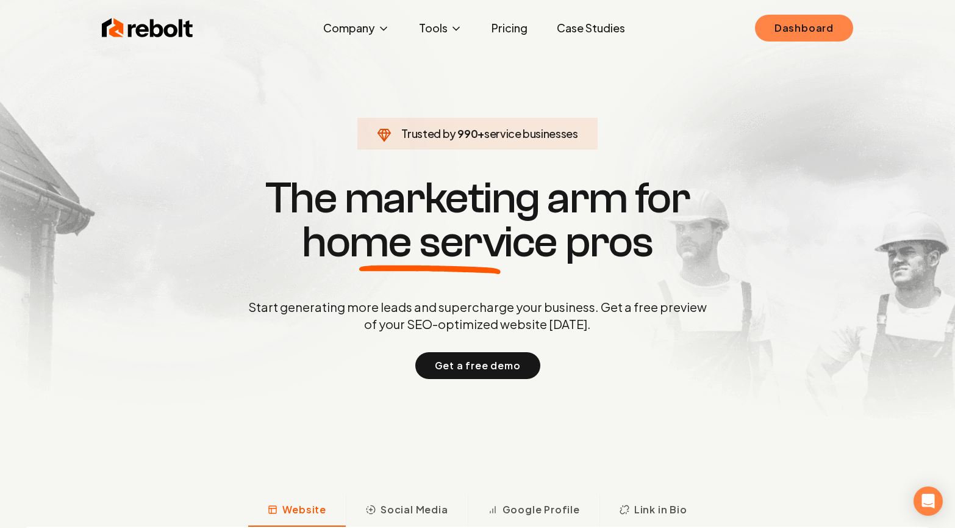
click at [805, 32] on link "Dashboard" at bounding box center [804, 28] width 98 height 27
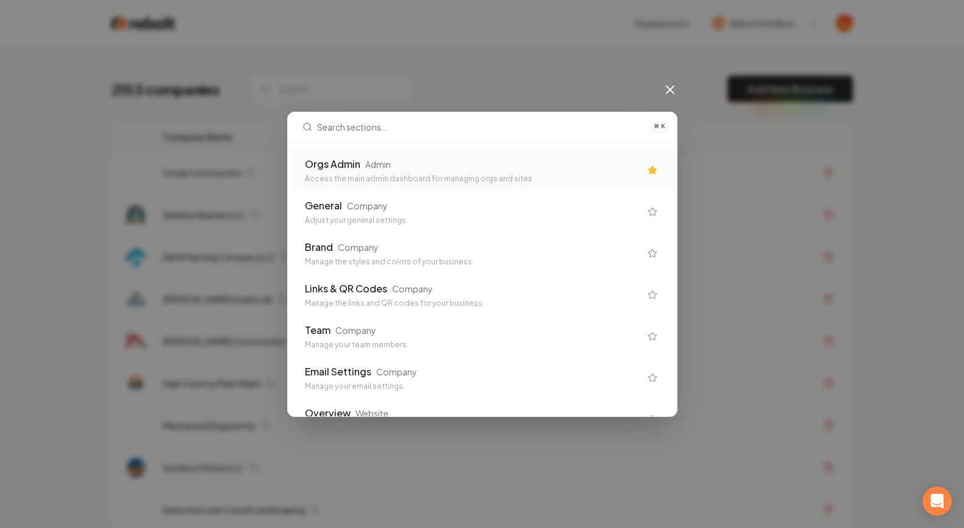
click at [372, 174] on div "Access the main admin dashboard for managing orgs and sites" at bounding box center [473, 179] width 336 height 10
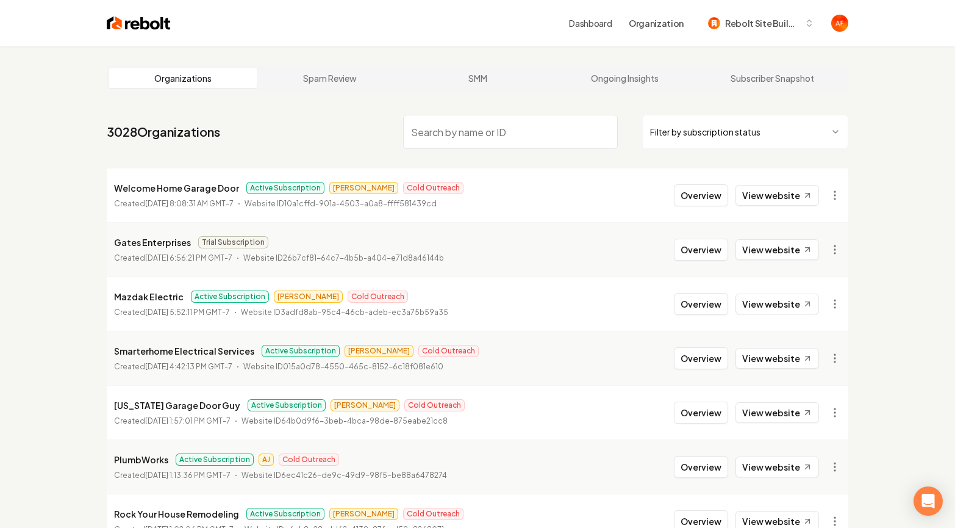
click at [449, 138] on input "search" at bounding box center [510, 132] width 215 height 34
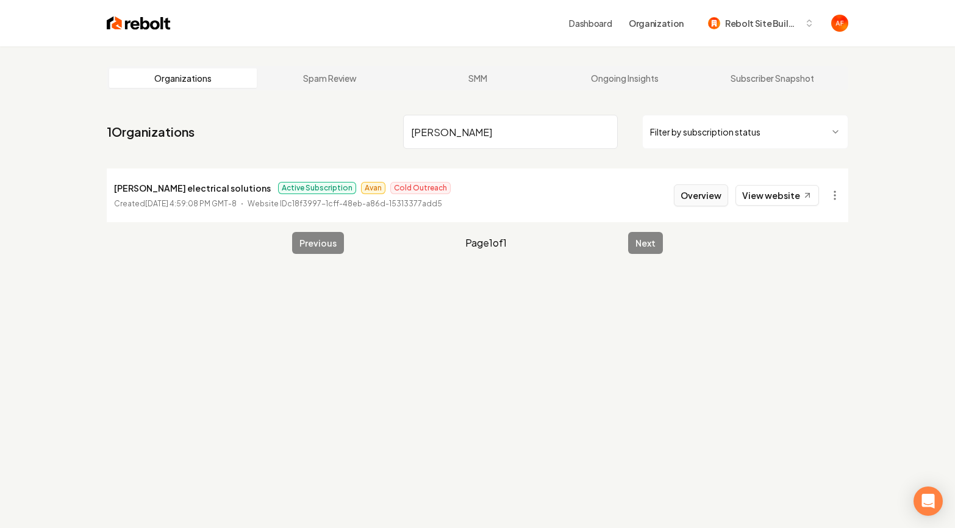
type input "lovell"
click at [714, 198] on button "Overview" at bounding box center [701, 195] width 54 height 22
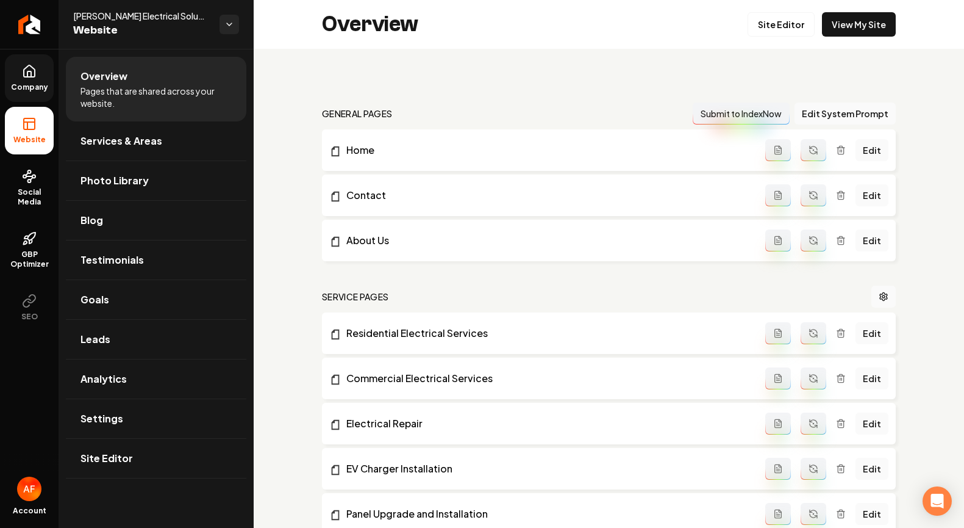
click at [35, 77] on icon at bounding box center [29, 71] width 15 height 15
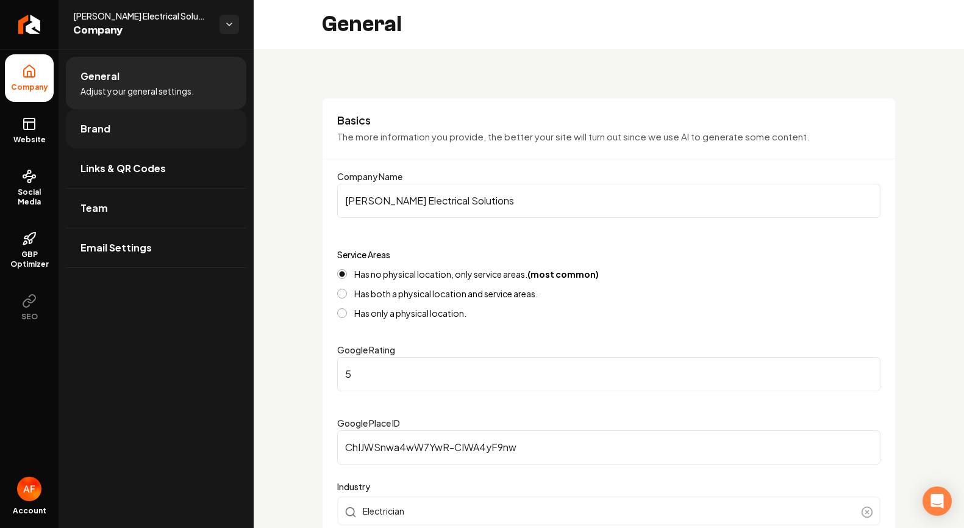
click at [174, 137] on link "Brand" at bounding box center [156, 128] width 181 height 39
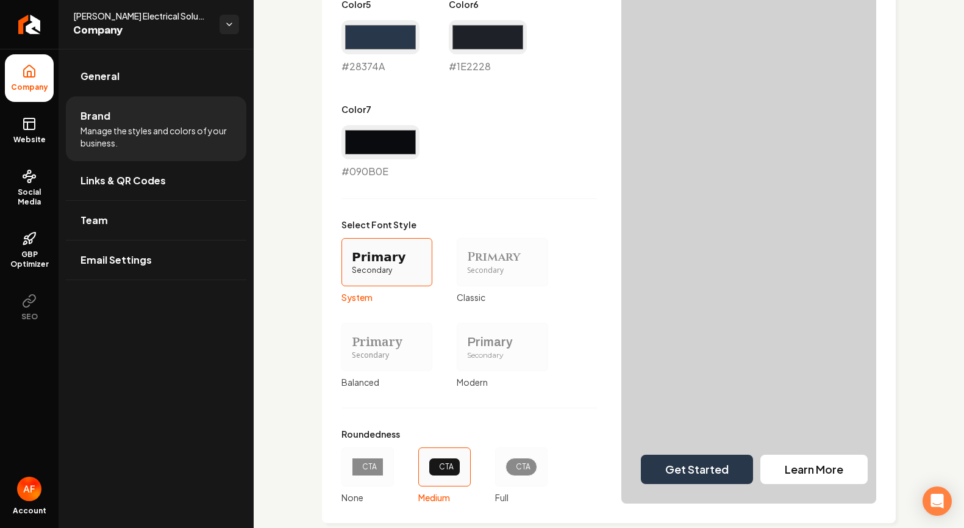
scroll to position [988, 0]
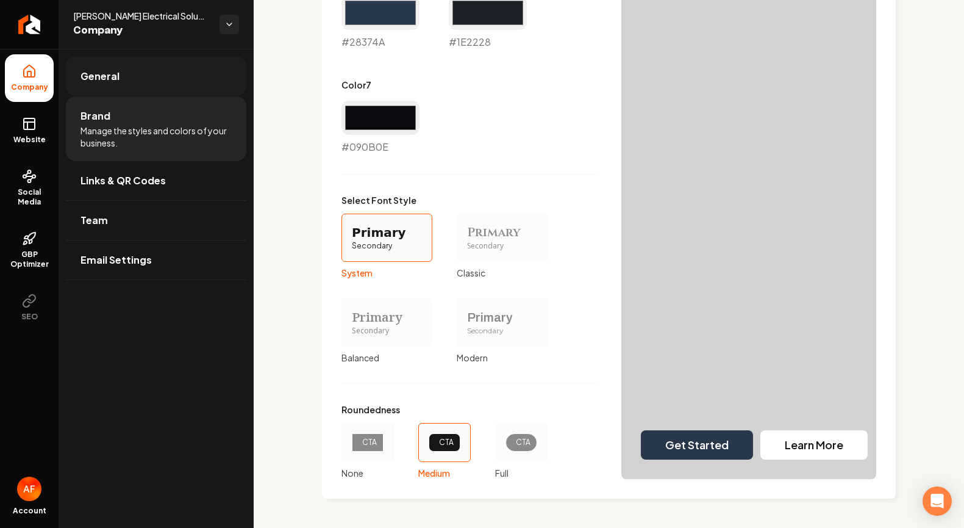
click at [110, 75] on span "General" at bounding box center [100, 76] width 39 height 15
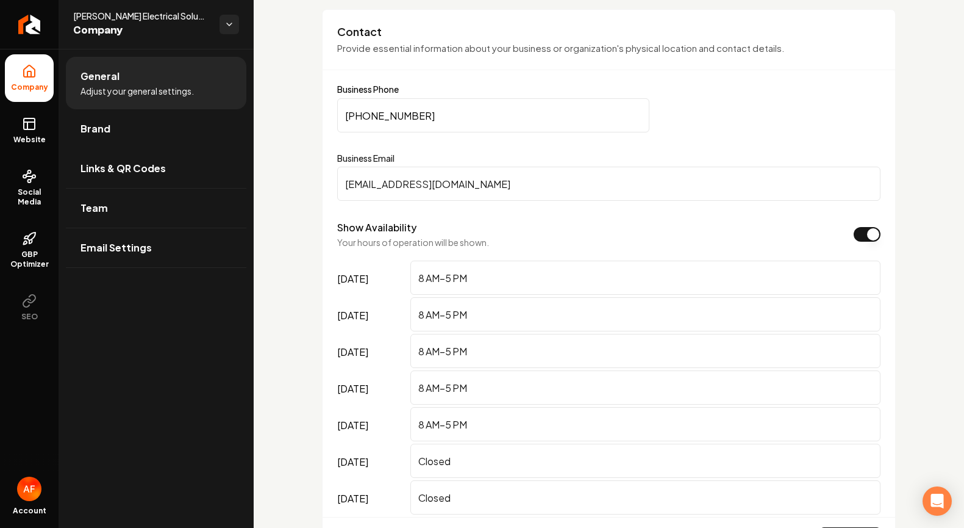
scroll to position [606, 0]
click at [390, 120] on input "(720) 234-3397" at bounding box center [493, 117] width 312 height 34
paste input "783-9609"
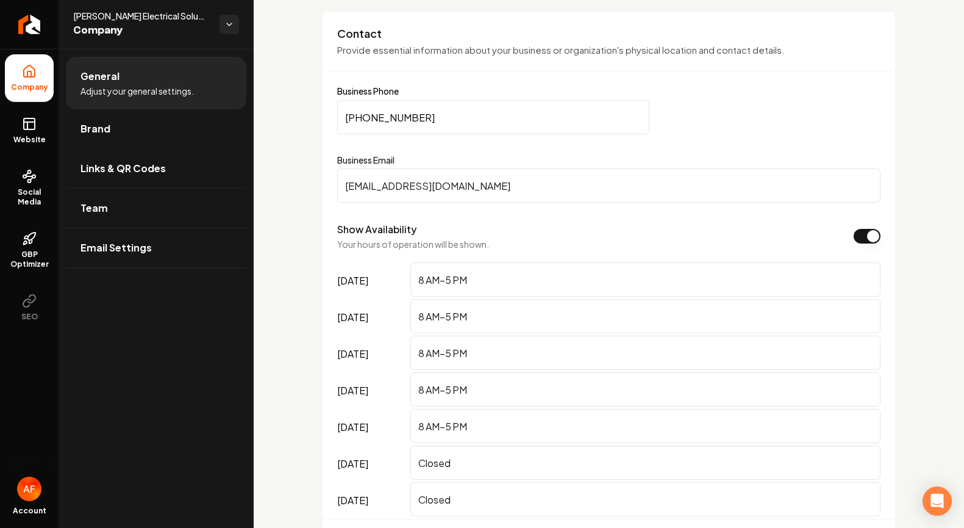
type input "(720) 783-9609"
click at [550, 149] on form "Business Phone (720) 783-9609 Business Email admin@lovellelectricalsolutions.co…" at bounding box center [609, 326] width 544 height 479
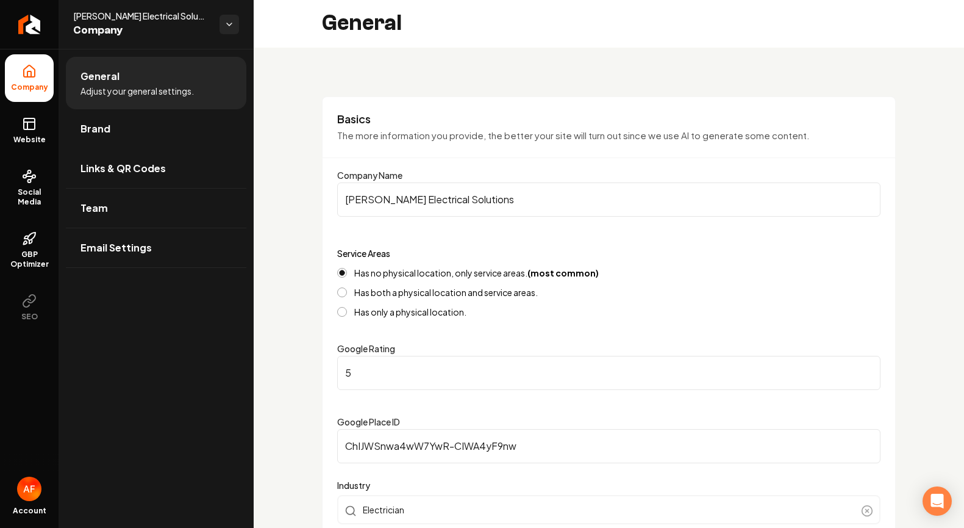
scroll to position [0, 0]
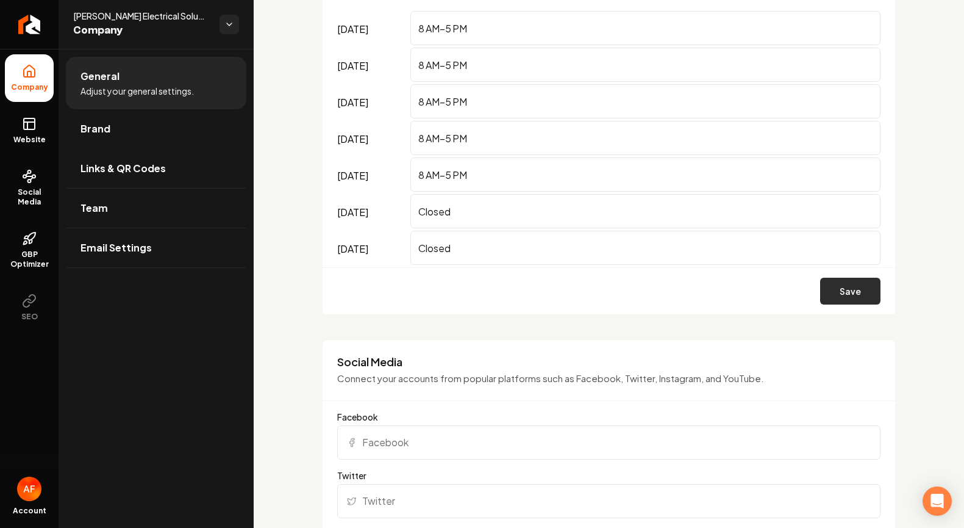
click at [850, 284] on button "Save" at bounding box center [850, 291] width 60 height 27
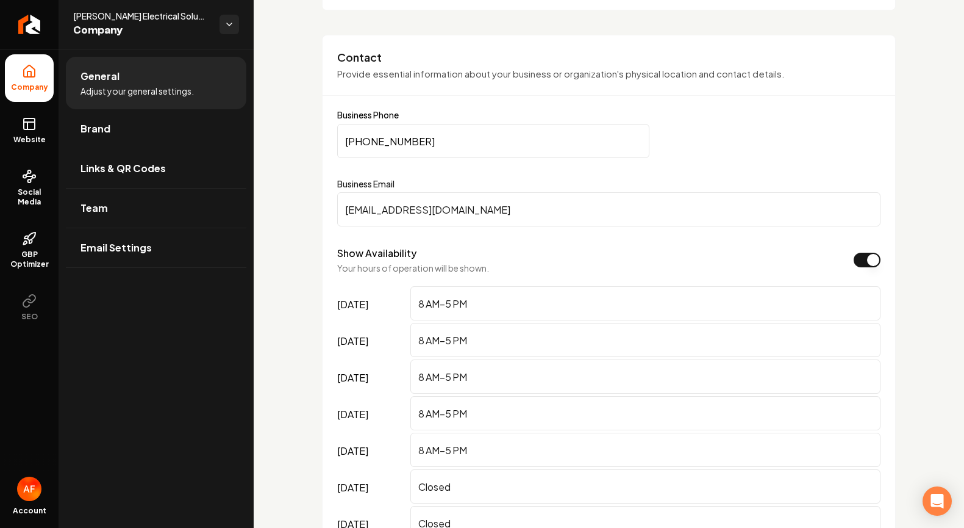
scroll to position [603, 0]
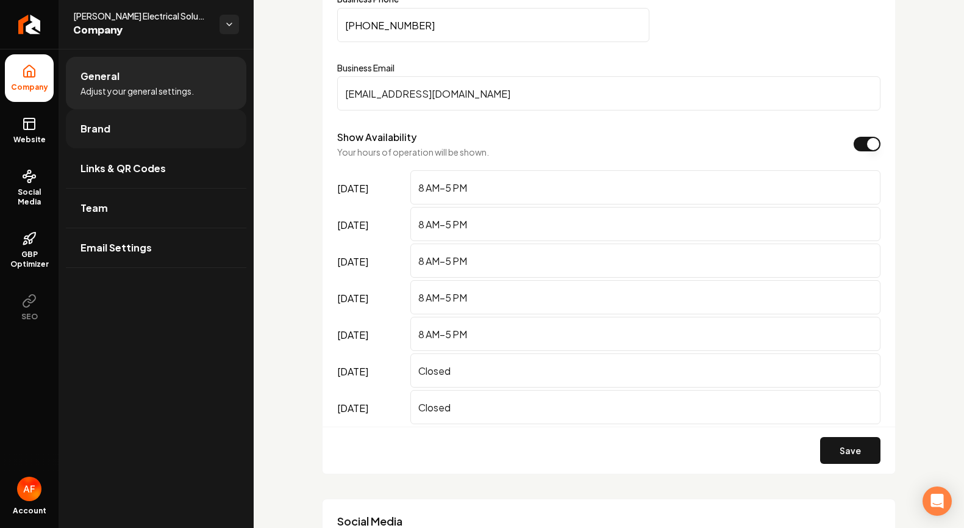
click at [160, 135] on link "Brand" at bounding box center [156, 128] width 181 height 39
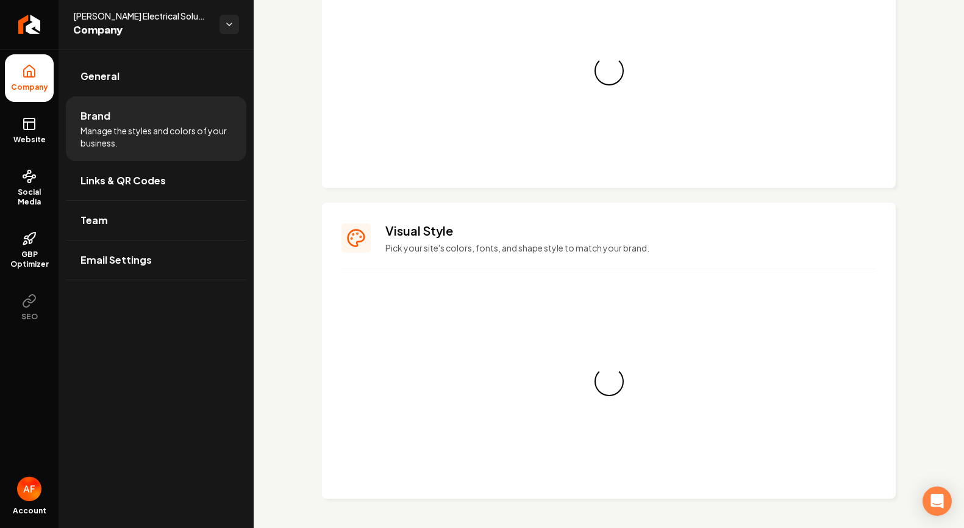
scroll to position [698, 0]
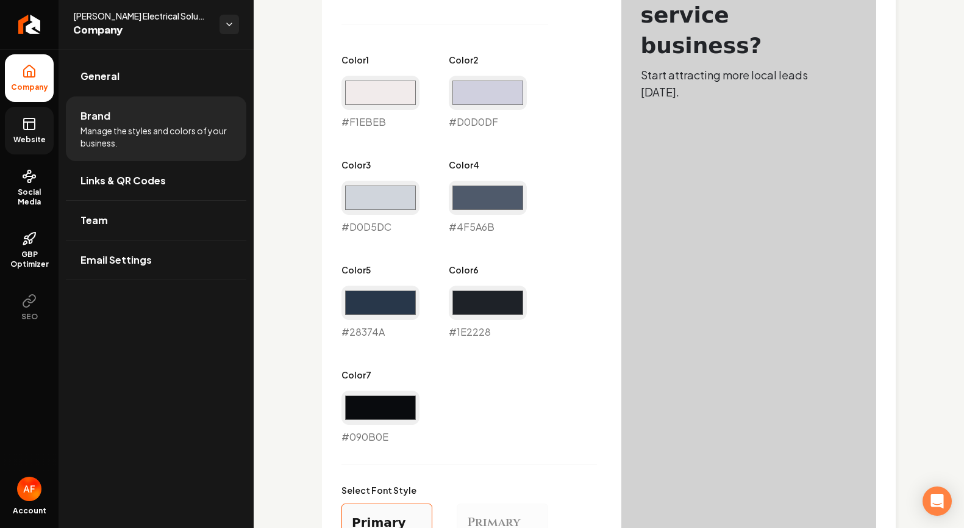
click at [38, 129] on link "Website" at bounding box center [29, 131] width 49 height 48
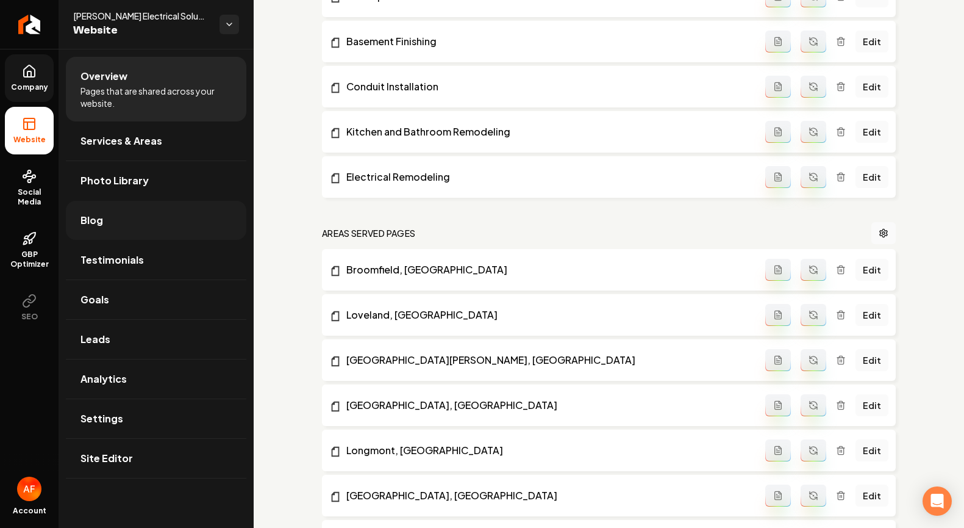
click at [122, 211] on link "Blog" at bounding box center [156, 220] width 181 height 39
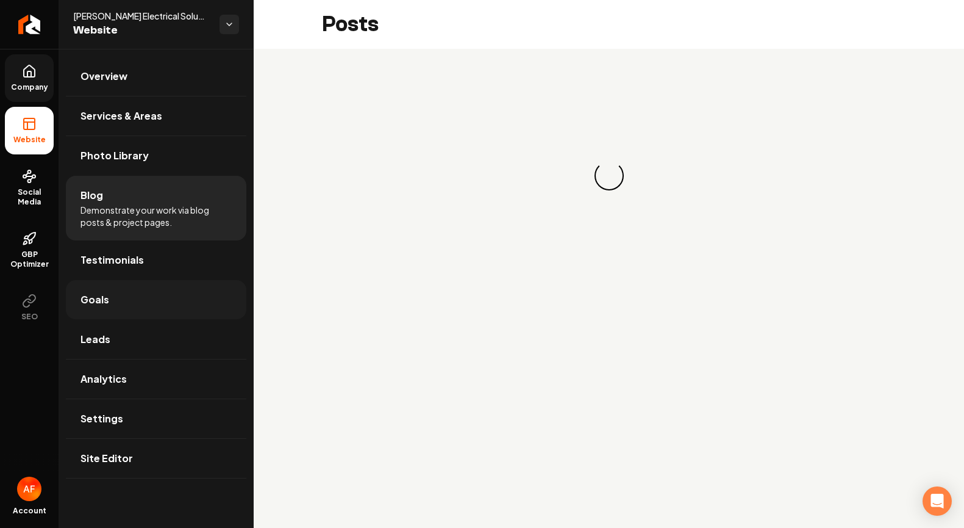
click at [121, 313] on link "Goals" at bounding box center [156, 299] width 181 height 39
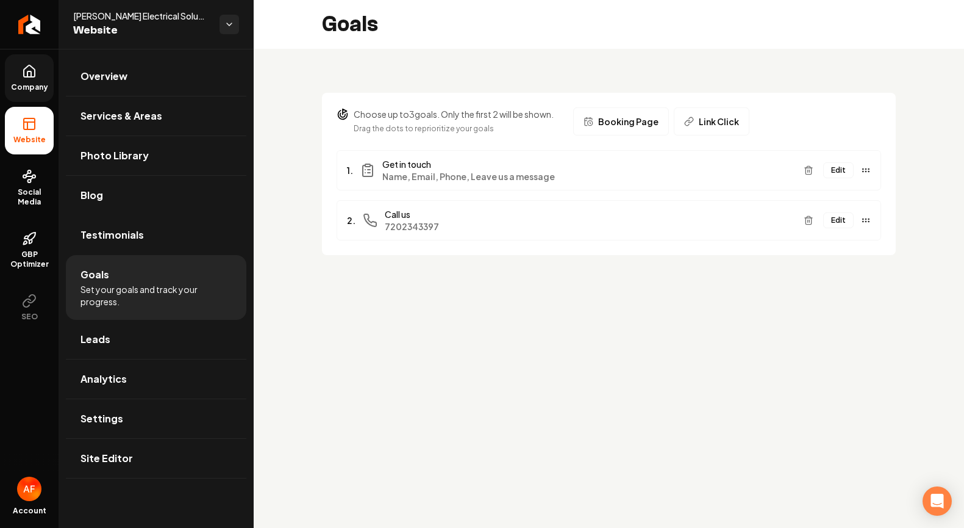
click at [827, 219] on button "Edit" at bounding box center [839, 220] width 31 height 16
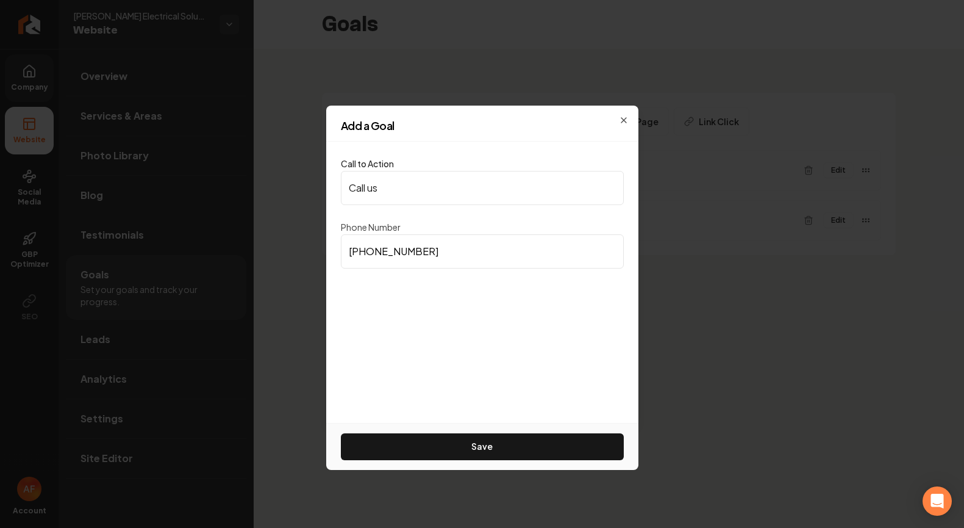
click at [372, 260] on input "(720) 234-3397" at bounding box center [482, 251] width 283 height 34
paste input "783-9609"
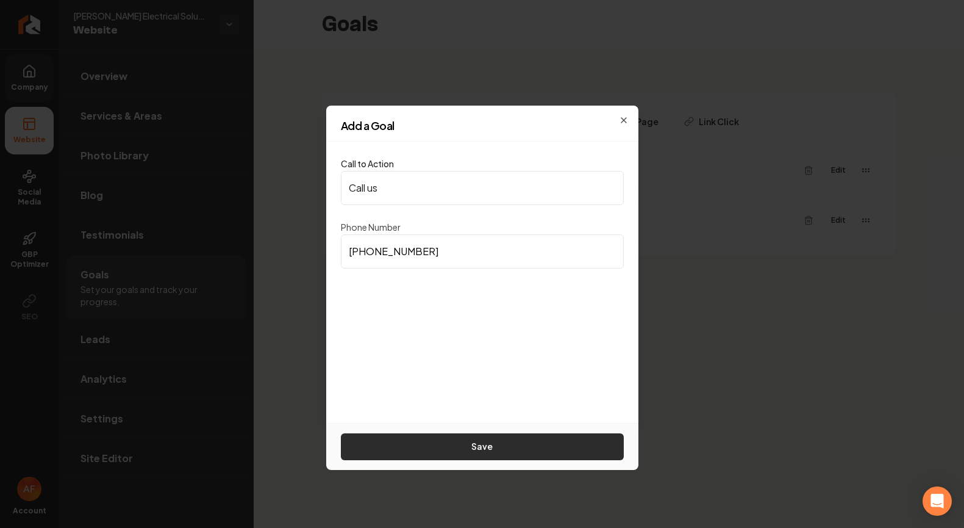
paste input
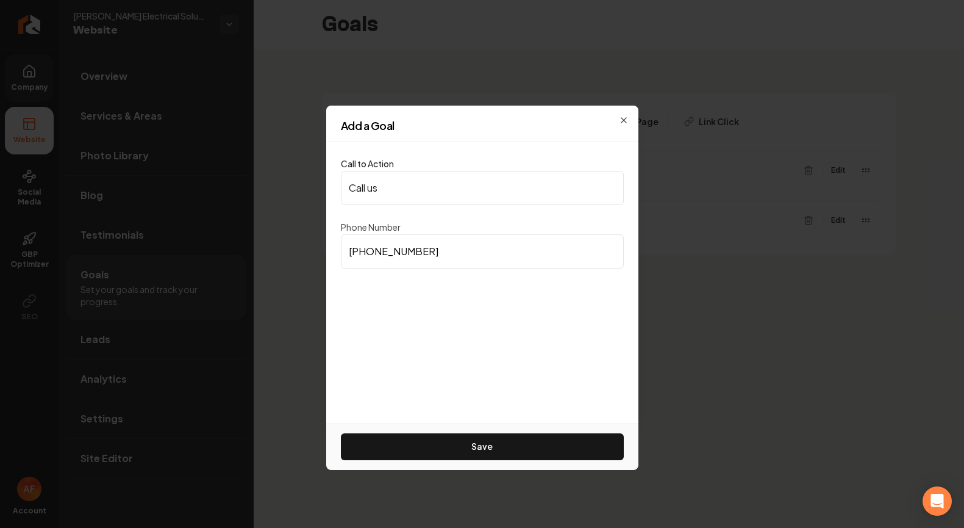
drag, startPoint x: 431, startPoint y: 250, endPoint x: 331, endPoint y: 247, distance: 100.1
click at [331, 247] on div "Call to Action Call us Phone Number (720) 783-9609 Save" at bounding box center [482, 282] width 312 height 281
paste input
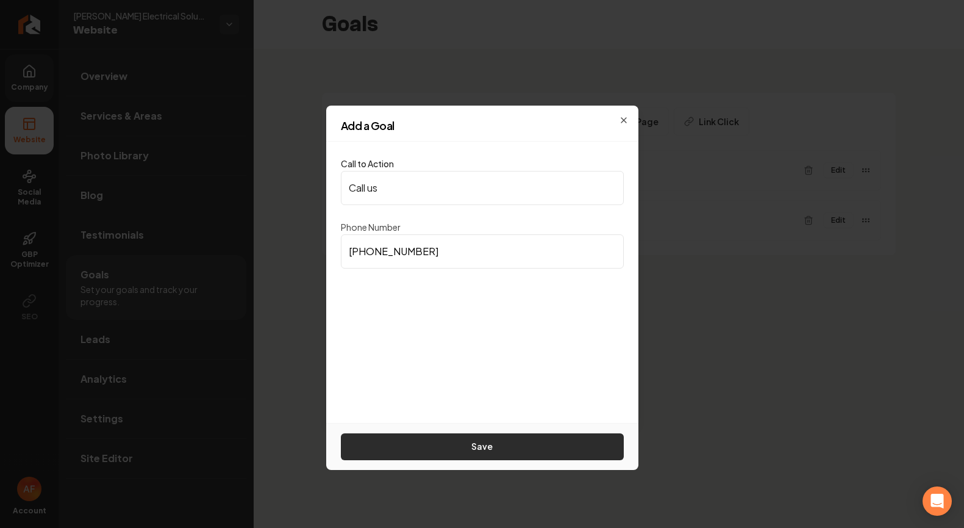
type input "(720) 783-9609"
click at [462, 447] on button "Save" at bounding box center [482, 446] width 283 height 27
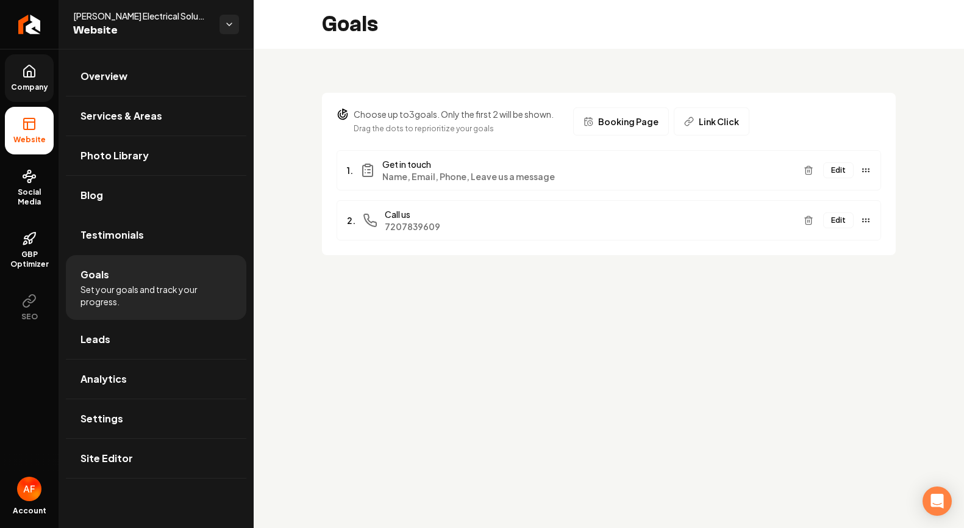
click at [597, 46] on div "Goals" at bounding box center [609, 24] width 711 height 49
click at [32, 19] on icon "Return to dashboard" at bounding box center [30, 25] width 20 height 20
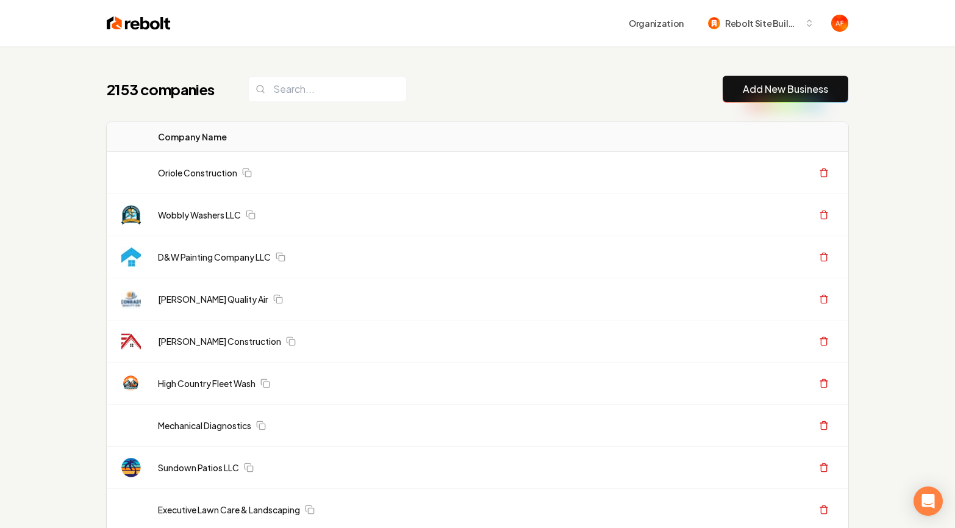
drag, startPoint x: 498, startPoint y: 88, endPoint x: 494, endPoint y: 79, distance: 10.1
click at [498, 88] on div "2153 companies Add New Business" at bounding box center [478, 89] width 742 height 27
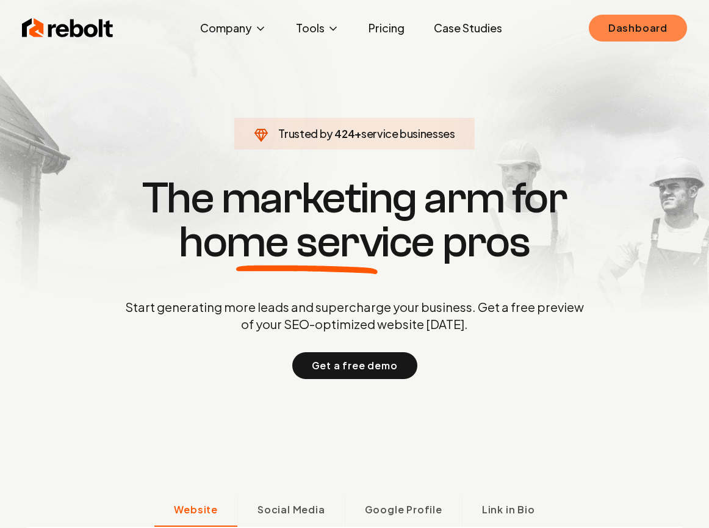
click at [621, 24] on link "Dashboard" at bounding box center [638, 28] width 98 height 27
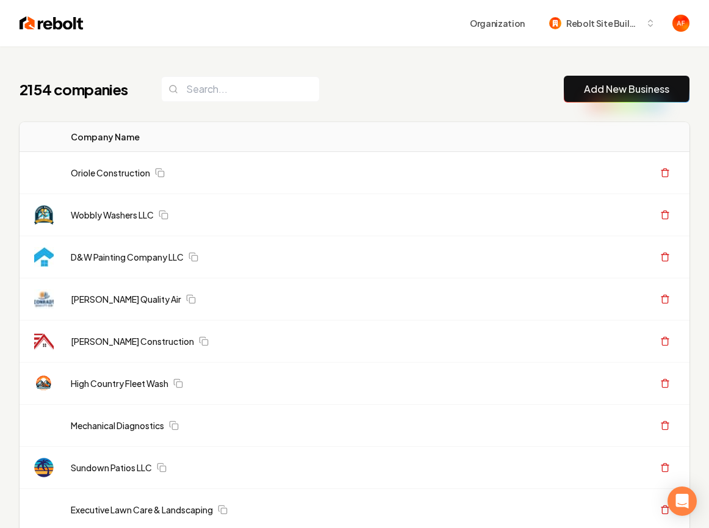
click at [588, 85] on link "Add New Business" at bounding box center [626, 89] width 85 height 15
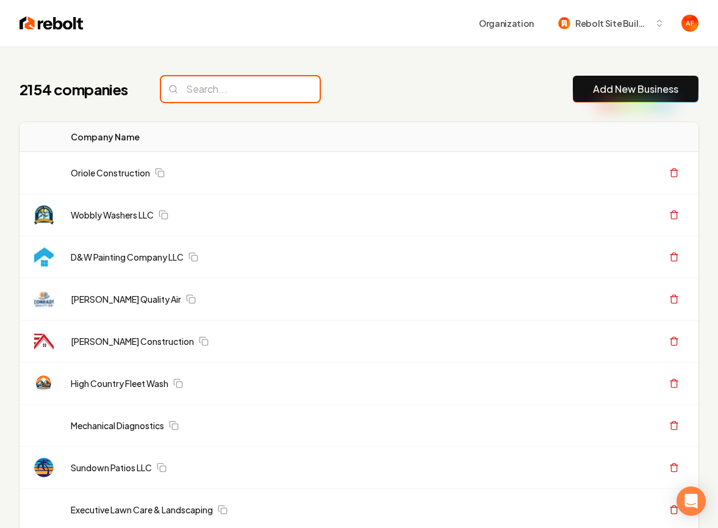
click at [193, 99] on input "search" at bounding box center [240, 89] width 159 height 26
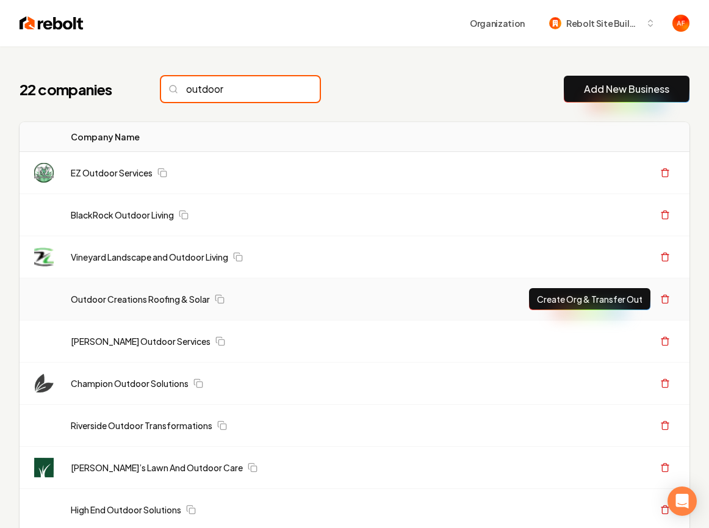
type input "outdoor"
click at [569, 290] on button "Create Org & Transfer Out" at bounding box center [589, 299] width 121 height 22
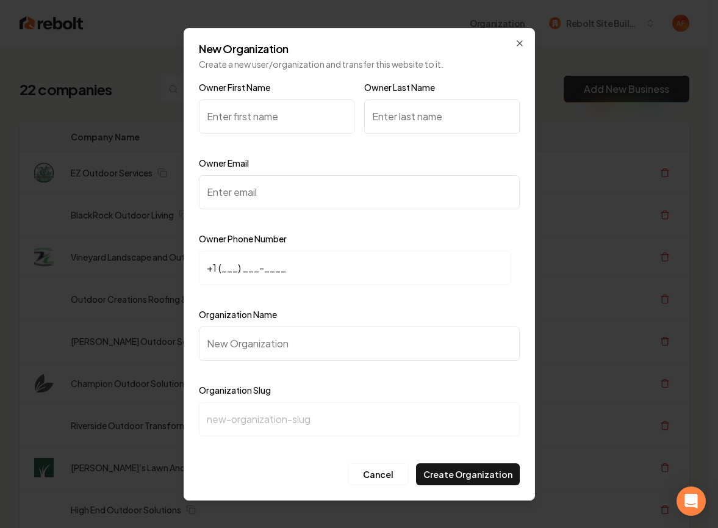
click at [288, 129] on input "Owner First Name" at bounding box center [277, 116] width 156 height 34
type input "[DEMOGRAPHIC_DATA]"
click at [431, 124] on input "Owner Last Name" at bounding box center [442, 116] width 156 height 34
type input "Nicks"
click at [278, 193] on input "Owner Email" at bounding box center [359, 192] width 321 height 34
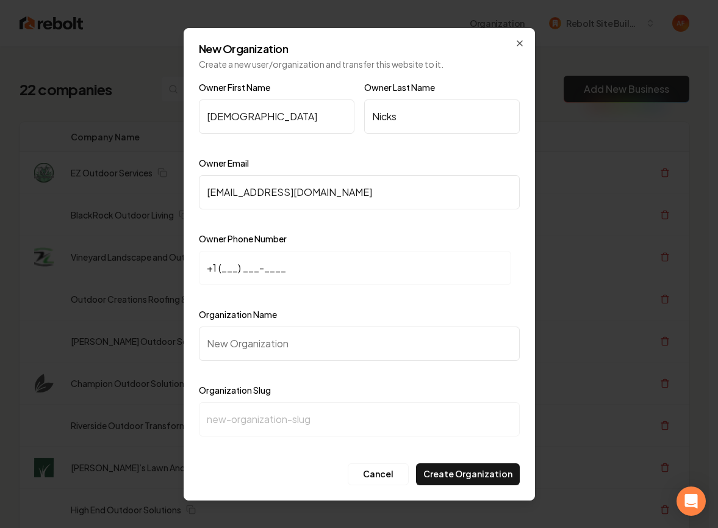
type input "[EMAIL_ADDRESS][DOMAIN_NAME]"
click at [221, 270] on input "+1 (___) ___-____" at bounding box center [355, 268] width 312 height 34
type input "[PHONE_NUMBER]"
click at [278, 340] on input "Organization Name" at bounding box center [359, 343] width 321 height 34
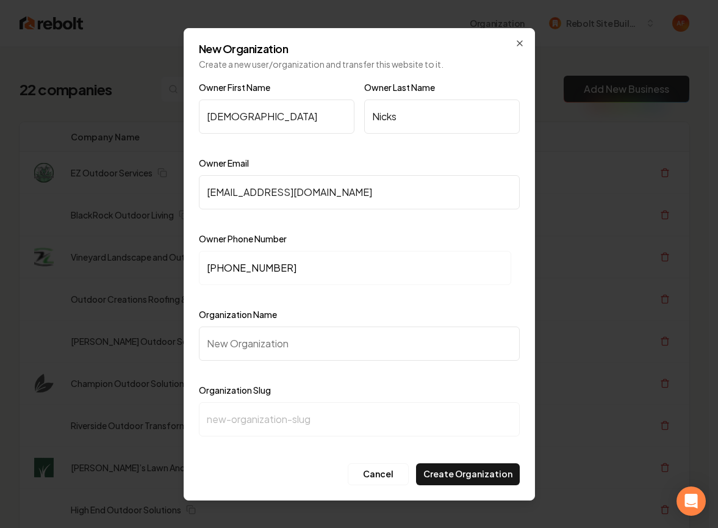
type input "O"
type input "o"
type input "Ou"
type input "ou"
type input "Out"
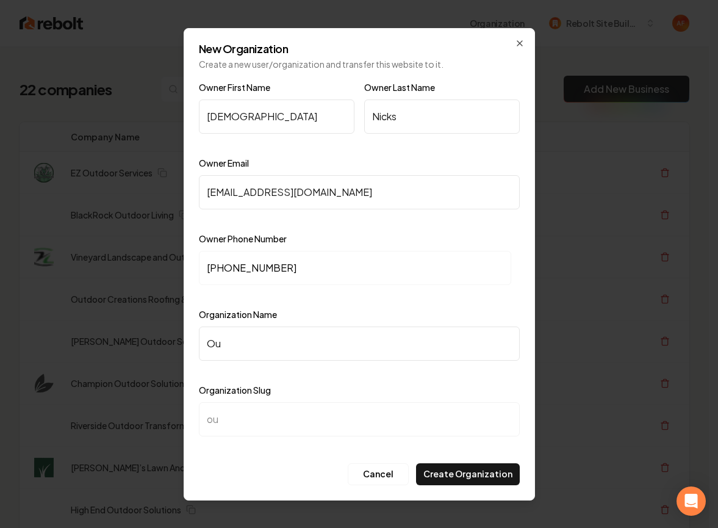
type input "out"
type input "Outd"
type input "outd"
type input "Outdo"
type input "outdo"
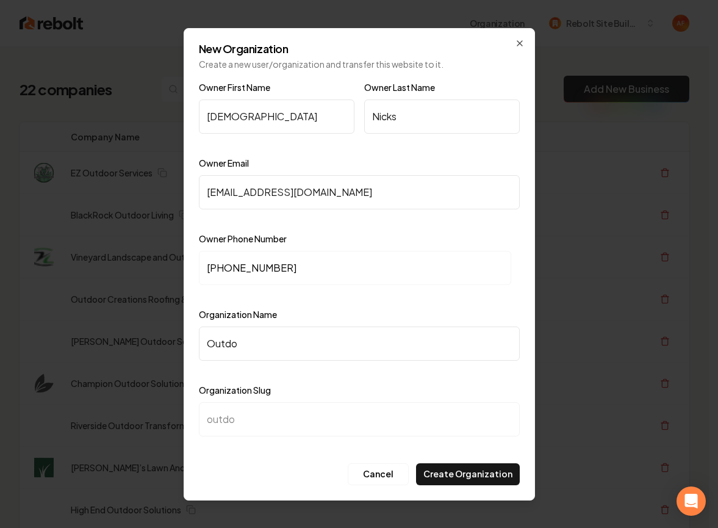
type input "Outdoo"
type input "outdoo"
type input "Outdoor"
type input "outdoor"
type input "Outdoor C"
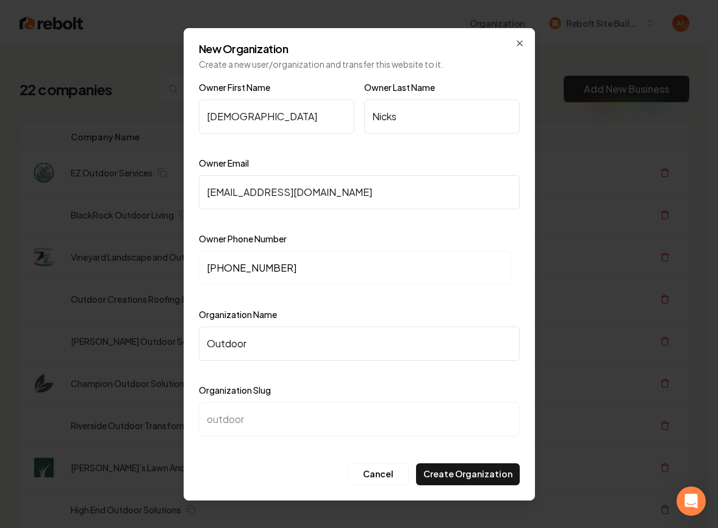
type input "outdoor-c"
type input "Outdoor Cr"
type input "outdoor-cr"
type input "Outdoor Cre"
type input "outdoor-cre"
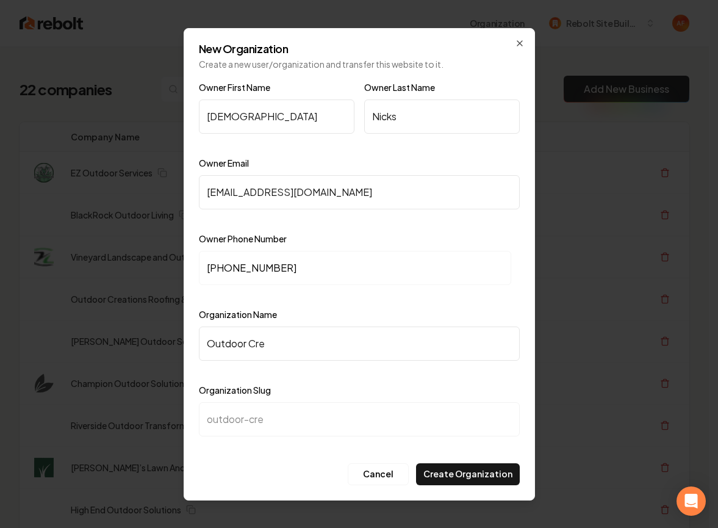
type input "Outdoor Crea"
type input "outdoor-crea"
type input "Outdoor Creat"
type input "outdoor-creat"
type input "Outdoor Creati"
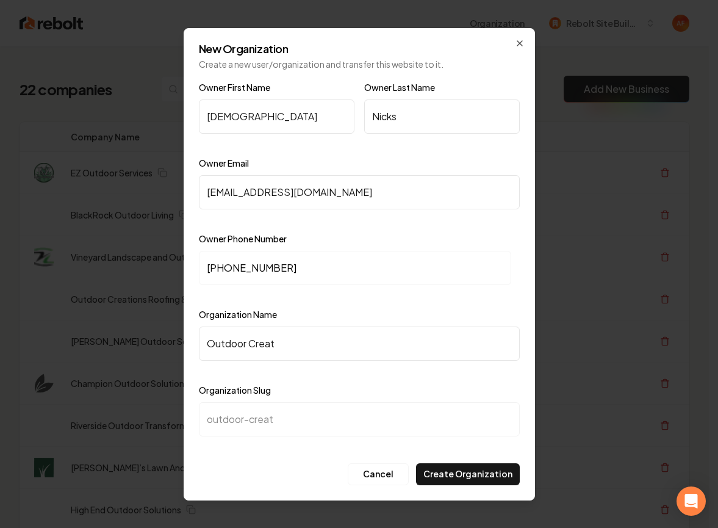
type input "outdoor-creati"
type input "Outdoor Creativ"
type input "outdoor-creativ"
type input "Outdoor Creative"
type input "outdoor-creative"
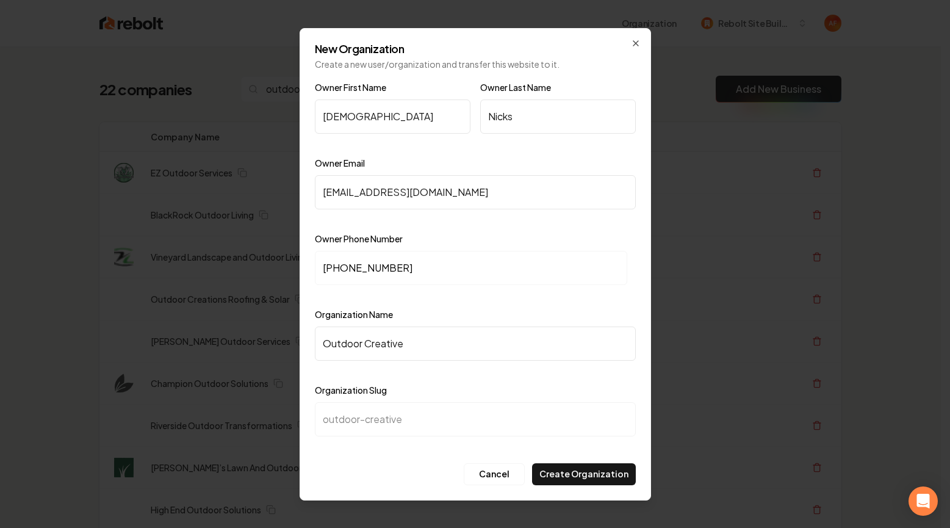
type input "Outdoor Creative R"
type input "outdoor-creative-r"
type input "Outdoor Creative Ro"
type input "outdoor-creative-ro"
type input "Outdoor Creative Roo"
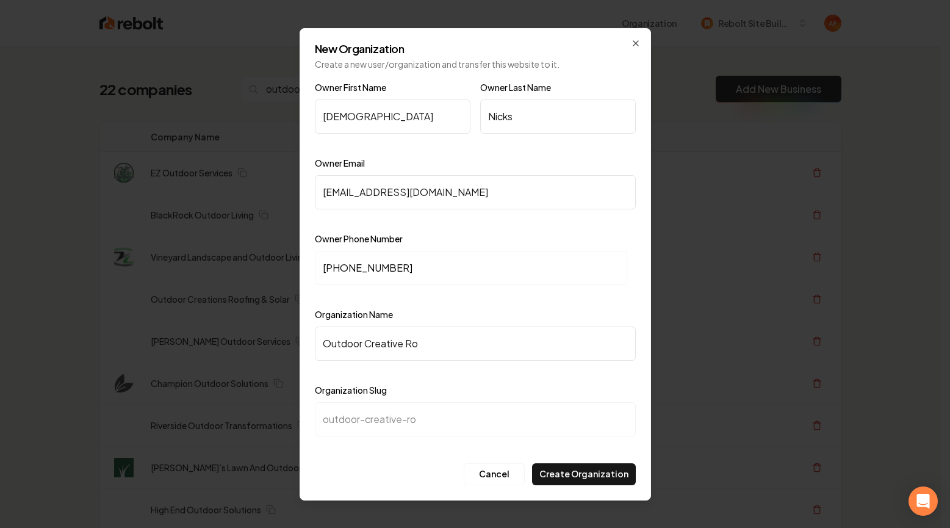
type input "outdoor-creative-roo"
type input "Outdoor Creative Roof"
type input "outdoor-creative-roof"
type input "Outdoor Creative Roofi"
type input "outdoor-creative-roofi"
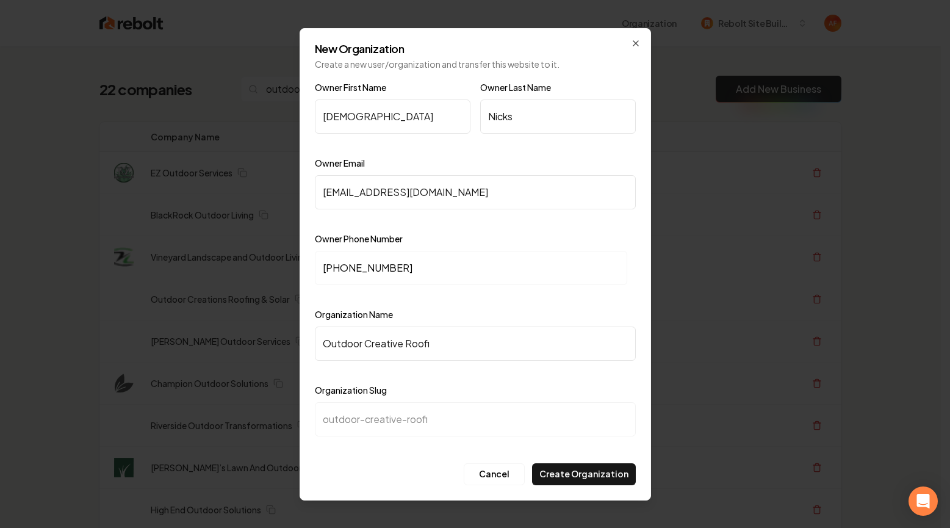
type input "Outdoor Creative Roofin"
type input "outdoor-creative-roofin"
type input "Outdoor Creative Roofing"
type input "outdoor-creative-roofing"
type input "Outdoor Creative Roofing a"
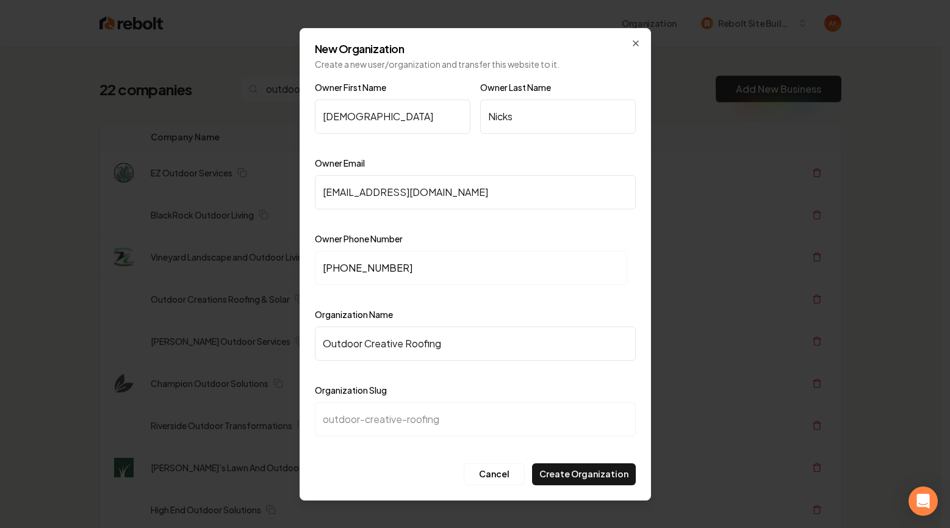
type input "outdoor-creative-roofing-a"
type input "Outdoor Creative Roofing an"
type input "outdoor-creative-roofing-an"
type input "Outdoor Creative Roofing and"
type input "outdoor-creative-roofing-and"
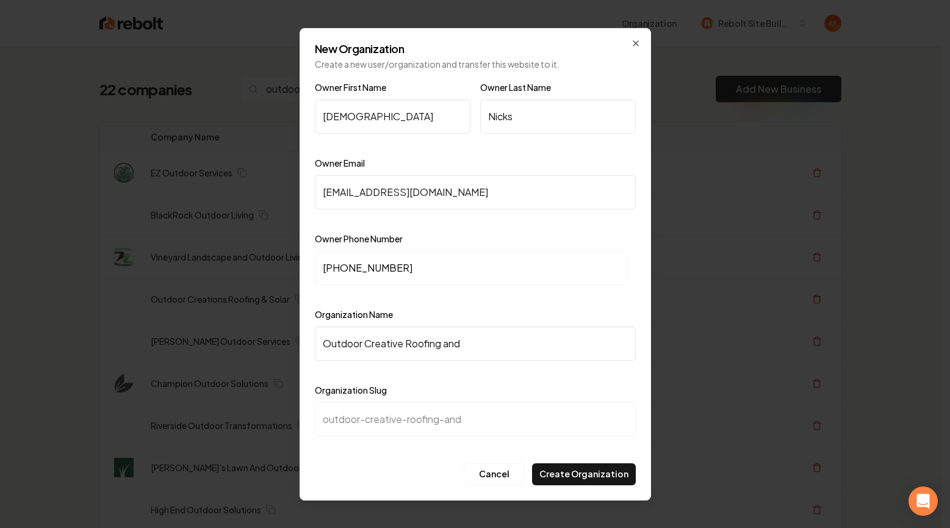
type input "Outdoor Creative Roofing and S"
type input "outdoor-creative-roofing-and-s"
type input "Outdoor Creative Roofing and So"
type input "outdoor-creative-roofing-and-so"
type input "Outdoor Creative Roofing and Sol"
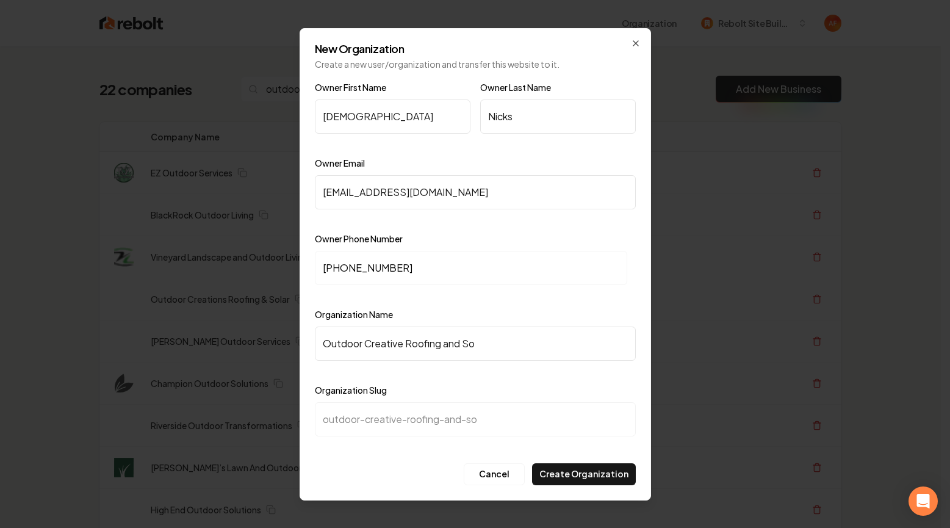
type input "outdoor-creative-roofing-and-sol"
type input "Outdoor Creative Roofing and Sola"
type input "outdoor-creative-roofing-and-sola"
type input "Outdoor Creative Roofing and Solar"
type input "outdoor-creative-roofing-and-solar"
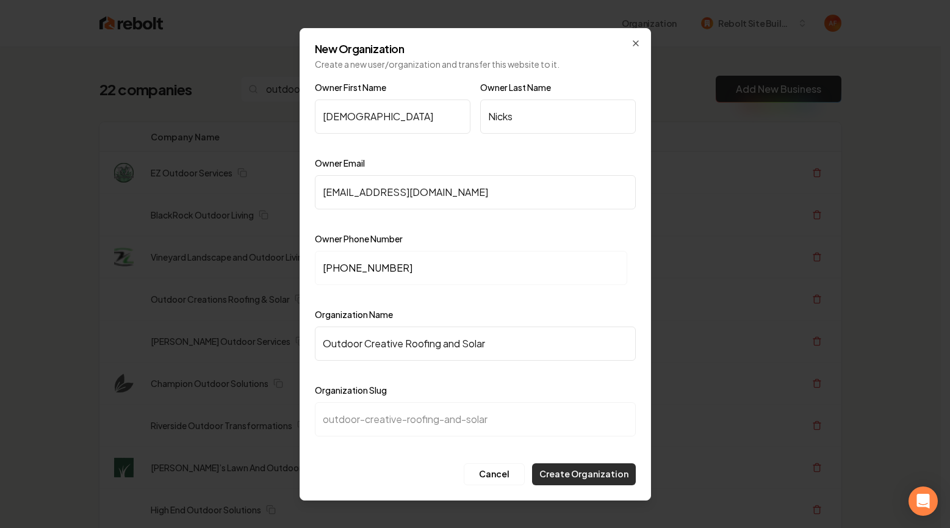
type input "Outdoor Creative Roofing and Solar"
click at [598, 467] on button "Create Organization" at bounding box center [584, 474] width 104 height 22
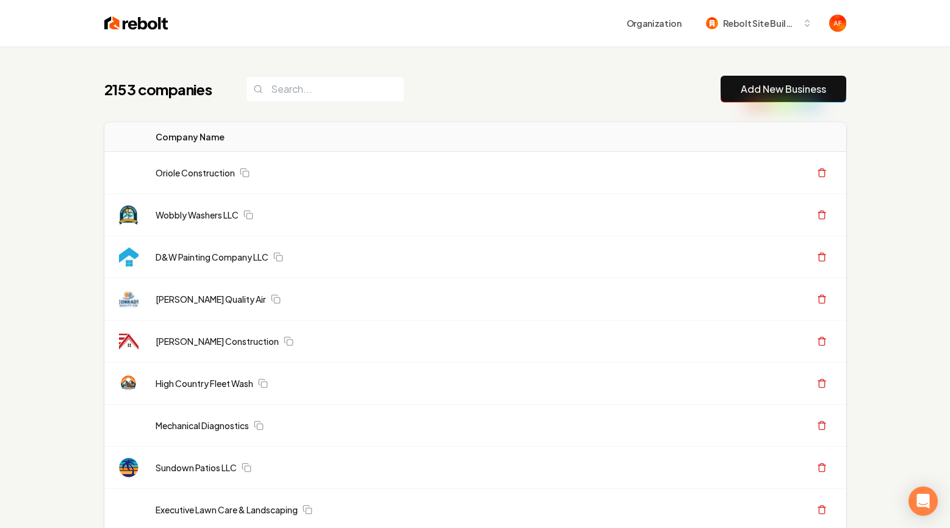
click at [416, 179] on td "Oriole Construction" at bounding box center [402, 173] width 512 height 42
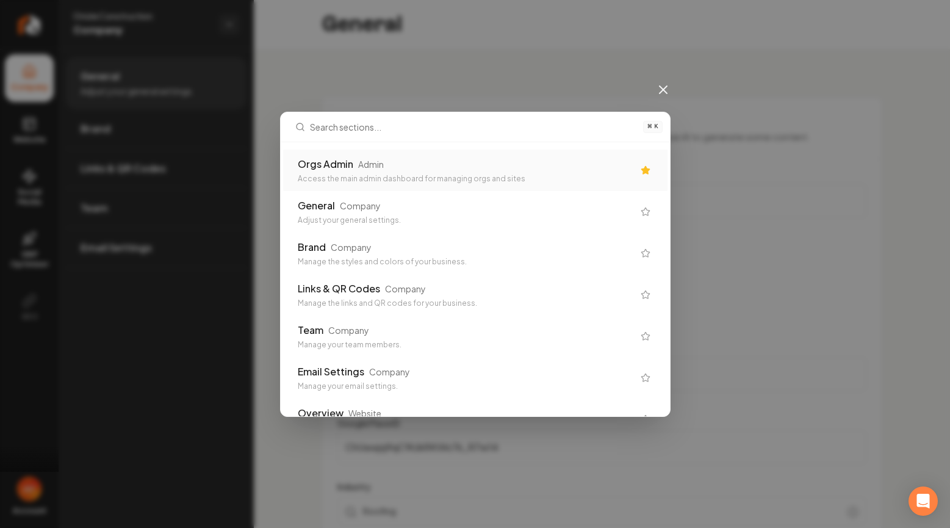
click at [406, 165] on div "Orgs Admin Admin" at bounding box center [466, 164] width 336 height 15
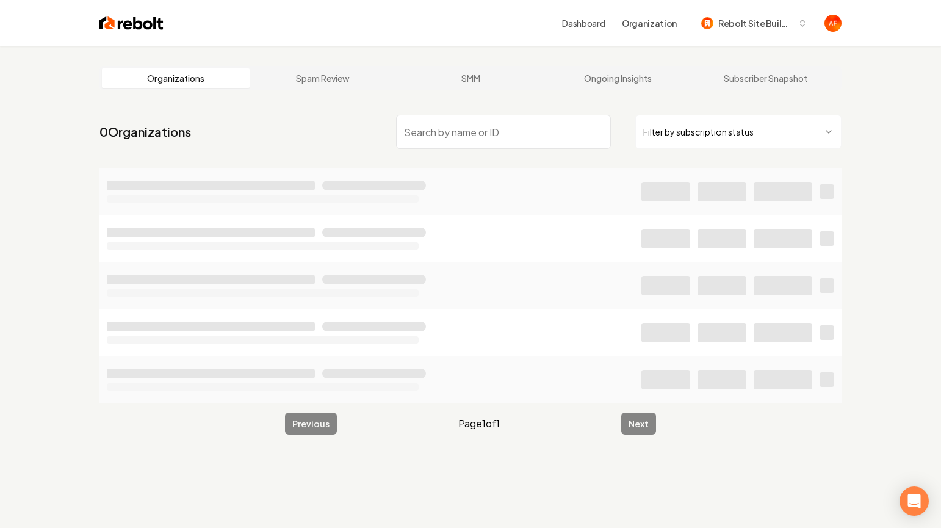
click at [458, 142] on input "search" at bounding box center [503, 132] width 215 height 34
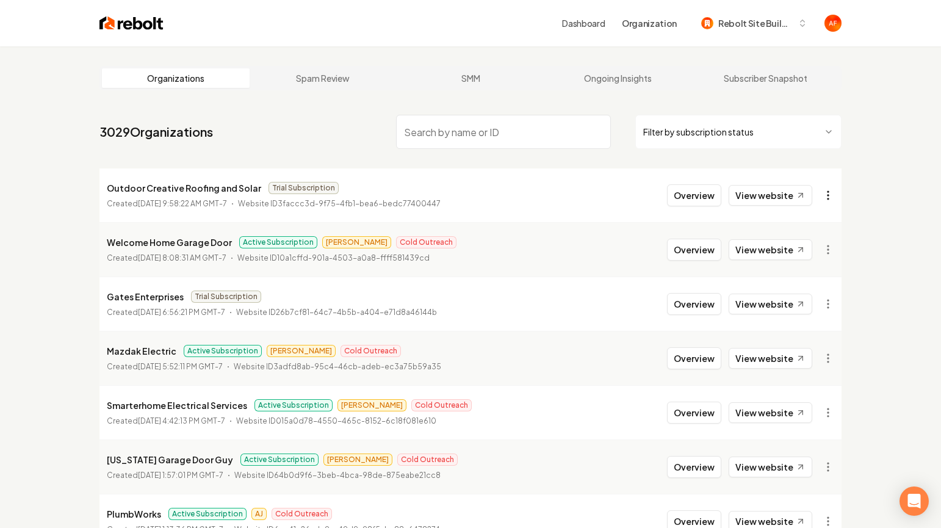
click at [836, 193] on html "Dashboard Organization Rebolt Site Builder Organizations Spam Review SMM Ongoin…" at bounding box center [470, 264] width 941 height 528
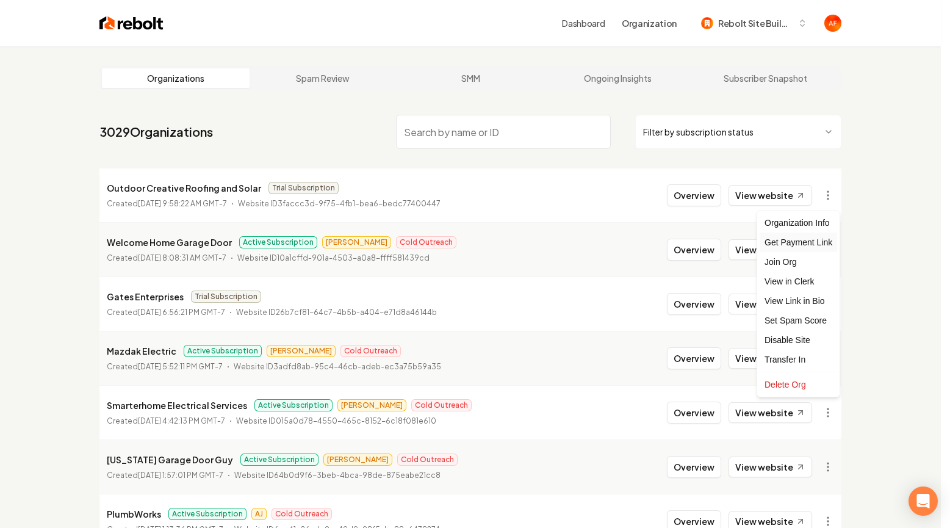
click at [797, 243] on div "Get Payment Link" at bounding box center [797, 242] width 77 height 20
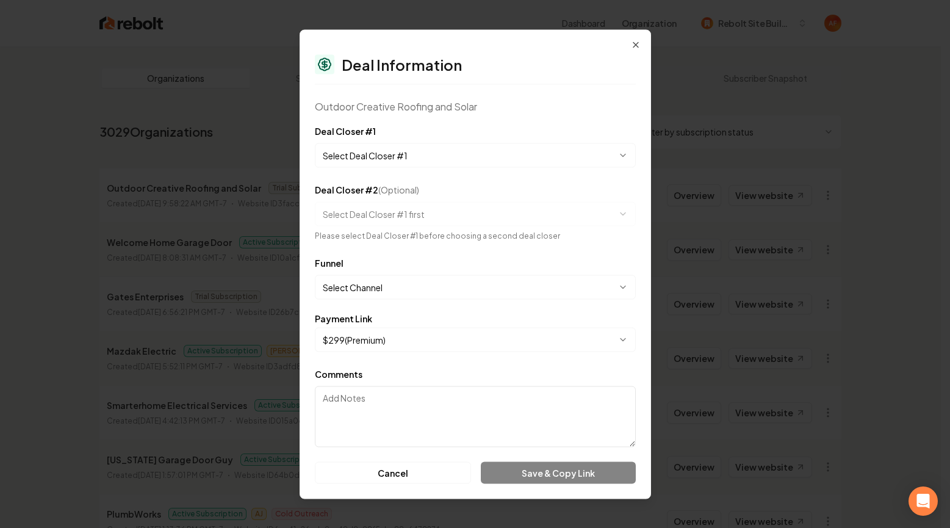
click at [398, 161] on body "Dashboard Organization Rebolt Site Builder Organizations Spam Review SMM Ongoin…" at bounding box center [470, 264] width 941 height 528
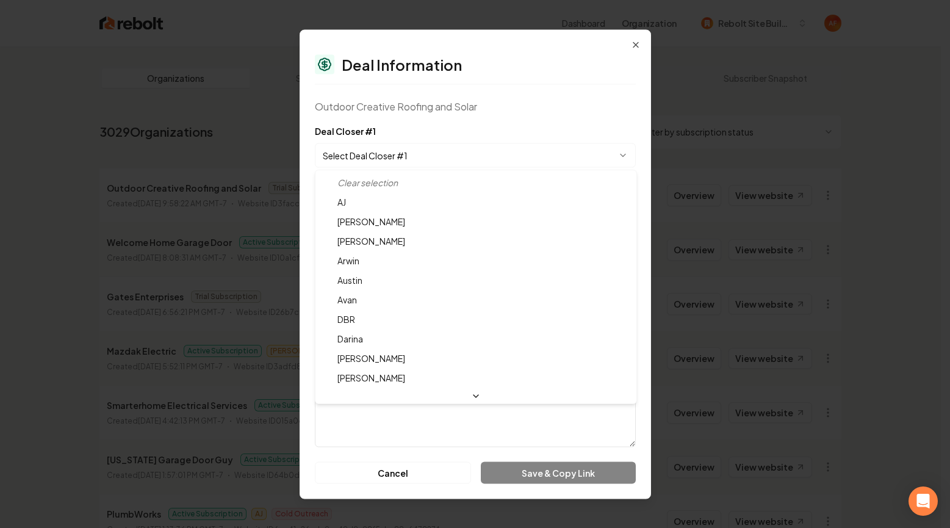
select select "**********"
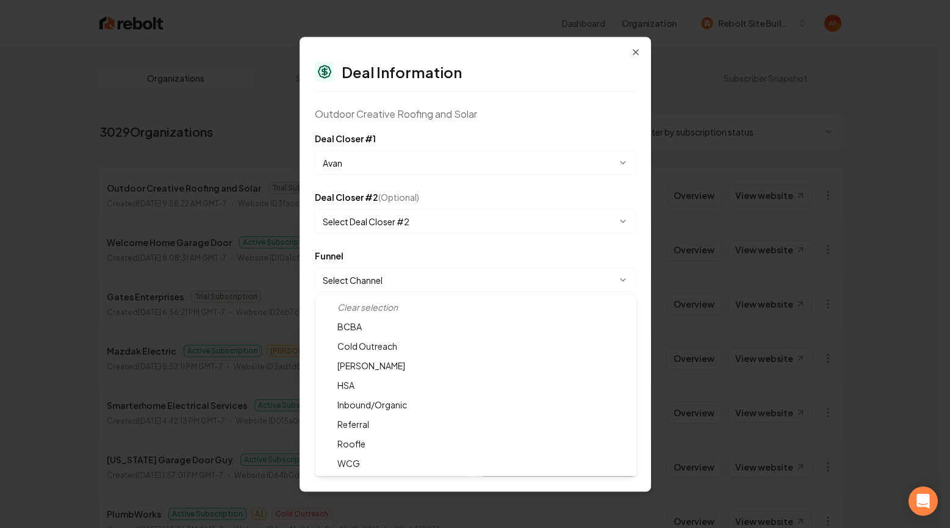
click at [415, 286] on body "Dashboard Organization Rebolt Site Builder Organizations Spam Review SMM Ongoin…" at bounding box center [470, 264] width 941 height 528
select select "**********"
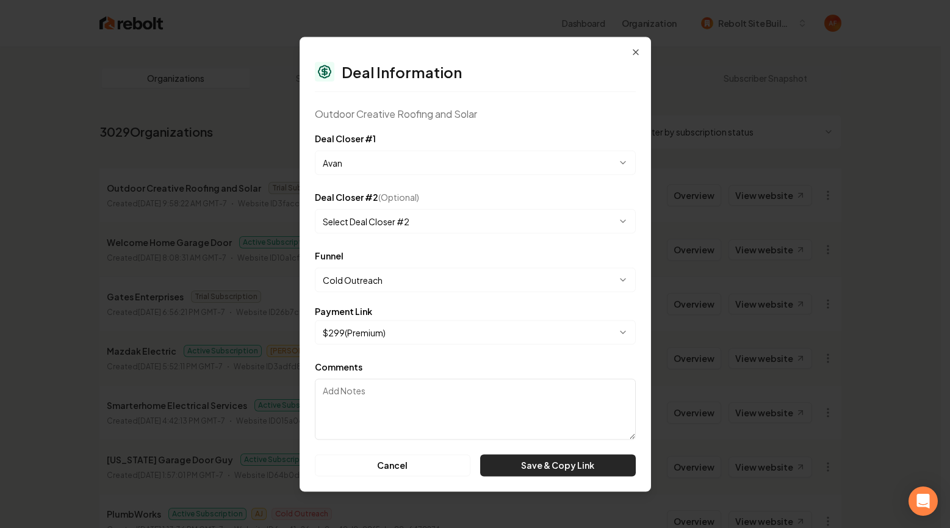
click at [573, 466] on button "Save & Copy Link" at bounding box center [557, 465] width 155 height 22
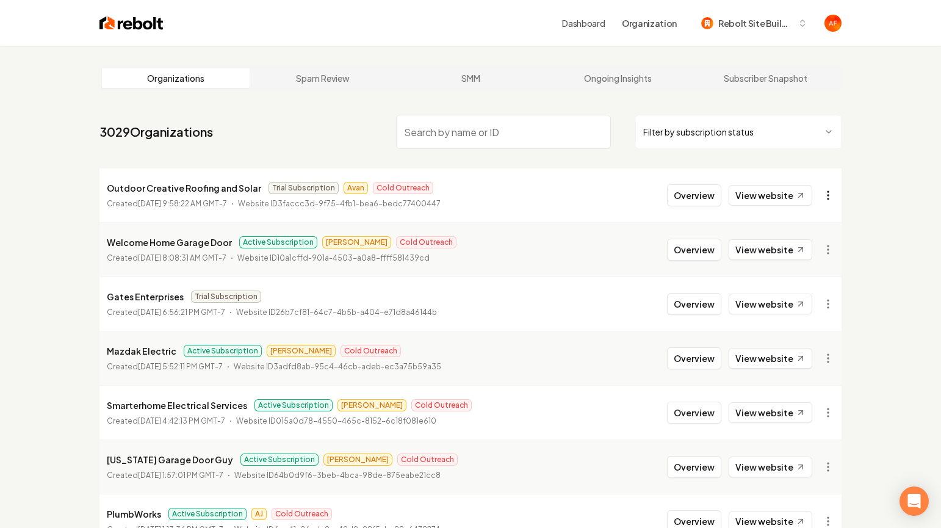
click at [830, 194] on html "Dashboard Organization Rebolt Site Builder Organizations Spam Review SMM Ongoin…" at bounding box center [470, 264] width 941 height 528
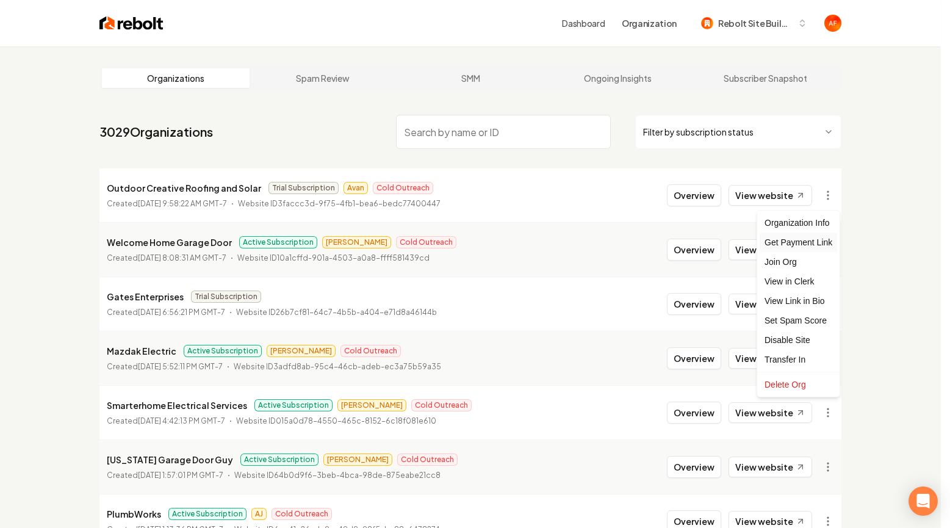
click at [813, 244] on div "Get Payment Link" at bounding box center [797, 242] width 77 height 20
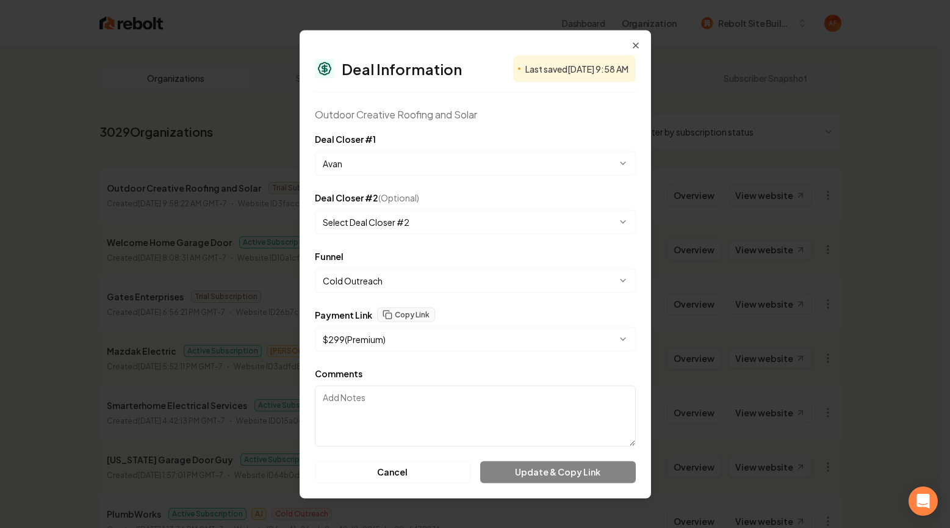
click at [467, 249] on div "**********" at bounding box center [475, 270] width 321 height 44
click at [463, 307] on div "Payment Link Copy Link" at bounding box center [475, 314] width 321 height 15
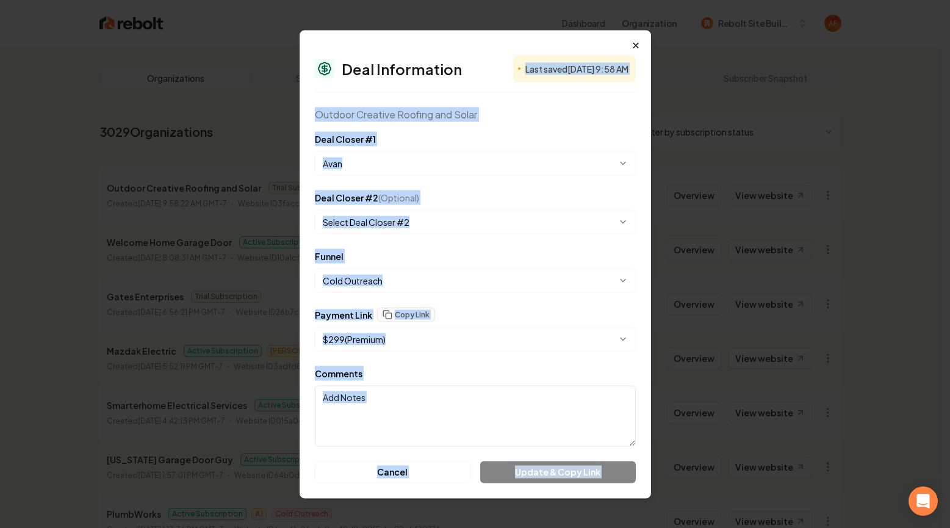
click at [634, 40] on div "**********" at bounding box center [475, 264] width 351 height 468
click at [639, 40] on icon "button" at bounding box center [636, 45] width 10 height 10
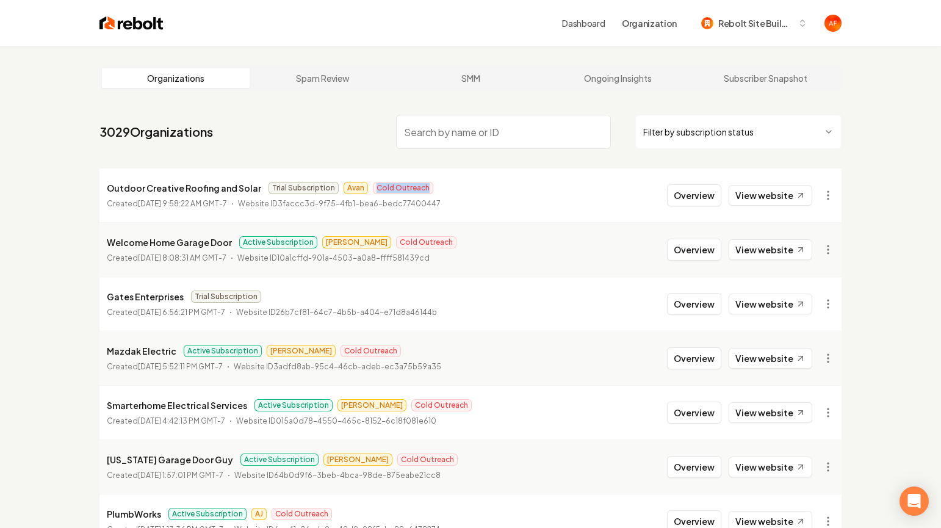
drag, startPoint x: 470, startPoint y: 176, endPoint x: 659, endPoint y: 195, distance: 190.7
click at [504, 183] on li "Outdoor Creative Roofing and Solar Trial Subscription Avan Cold Outreach Create…" at bounding box center [470, 195] width 742 height 54
click at [695, 197] on button "Overview" at bounding box center [694, 195] width 54 height 22
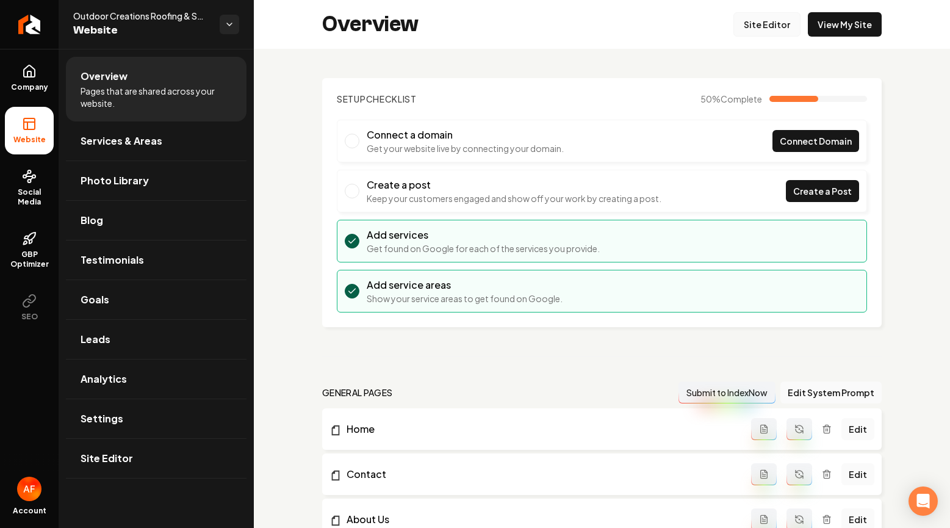
click at [765, 32] on link "Site Editor" at bounding box center [766, 24] width 67 height 24
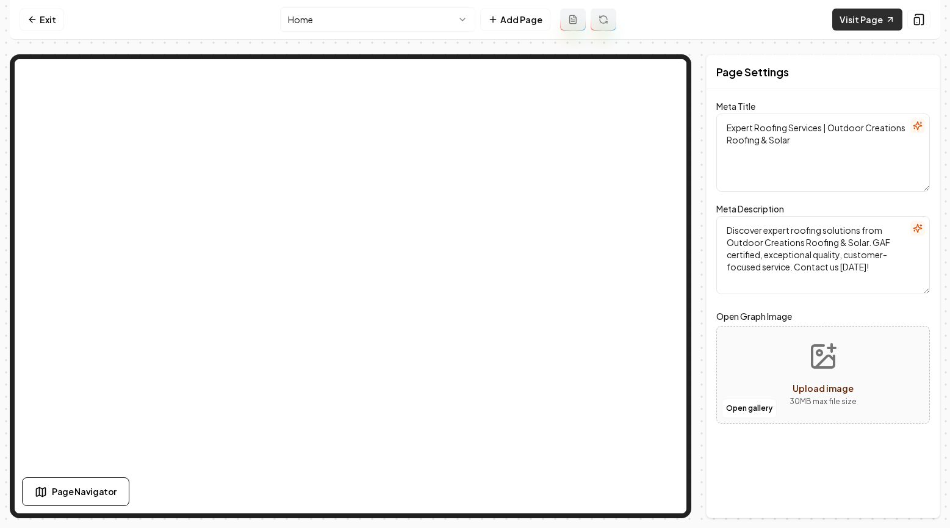
click at [842, 20] on link "Visit Page" at bounding box center [867, 20] width 70 height 22
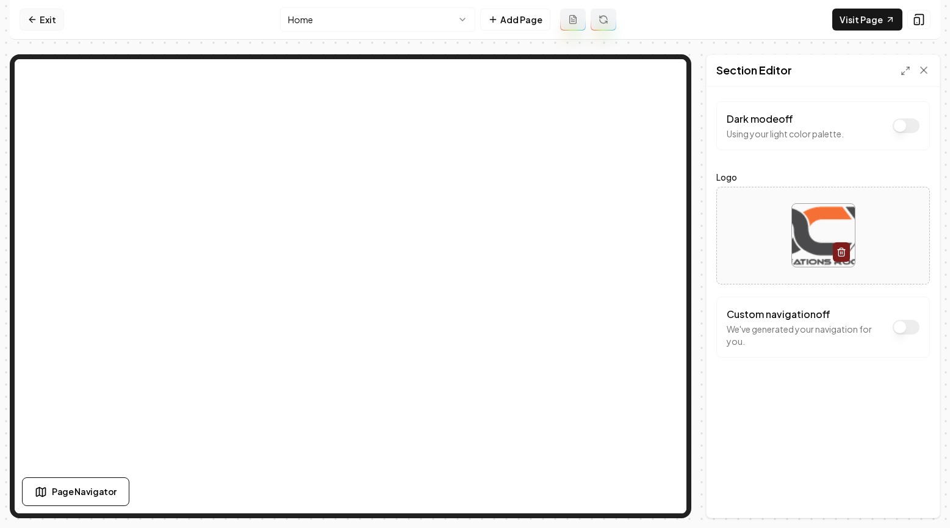
click at [36, 16] on icon at bounding box center [32, 20] width 10 height 10
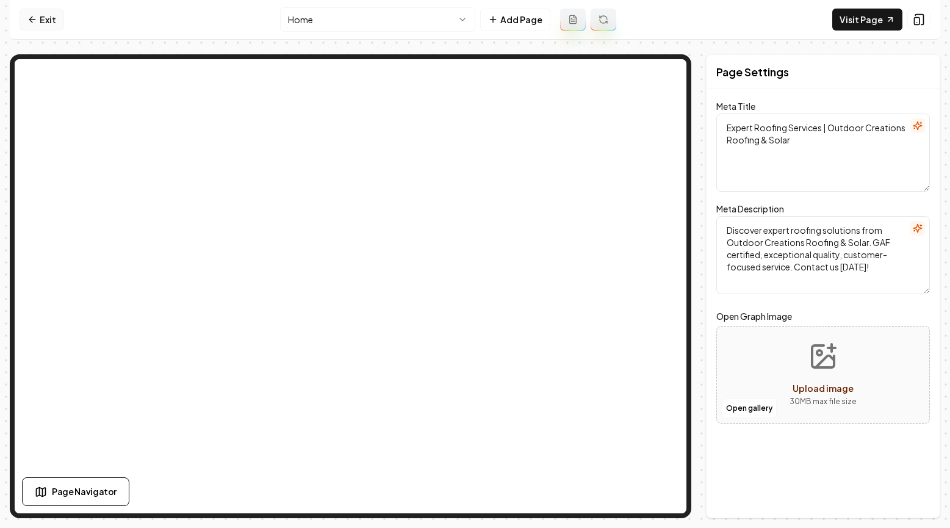
click at [40, 22] on link "Exit" at bounding box center [42, 20] width 45 height 22
